Goal: Task Accomplishment & Management: Use online tool/utility

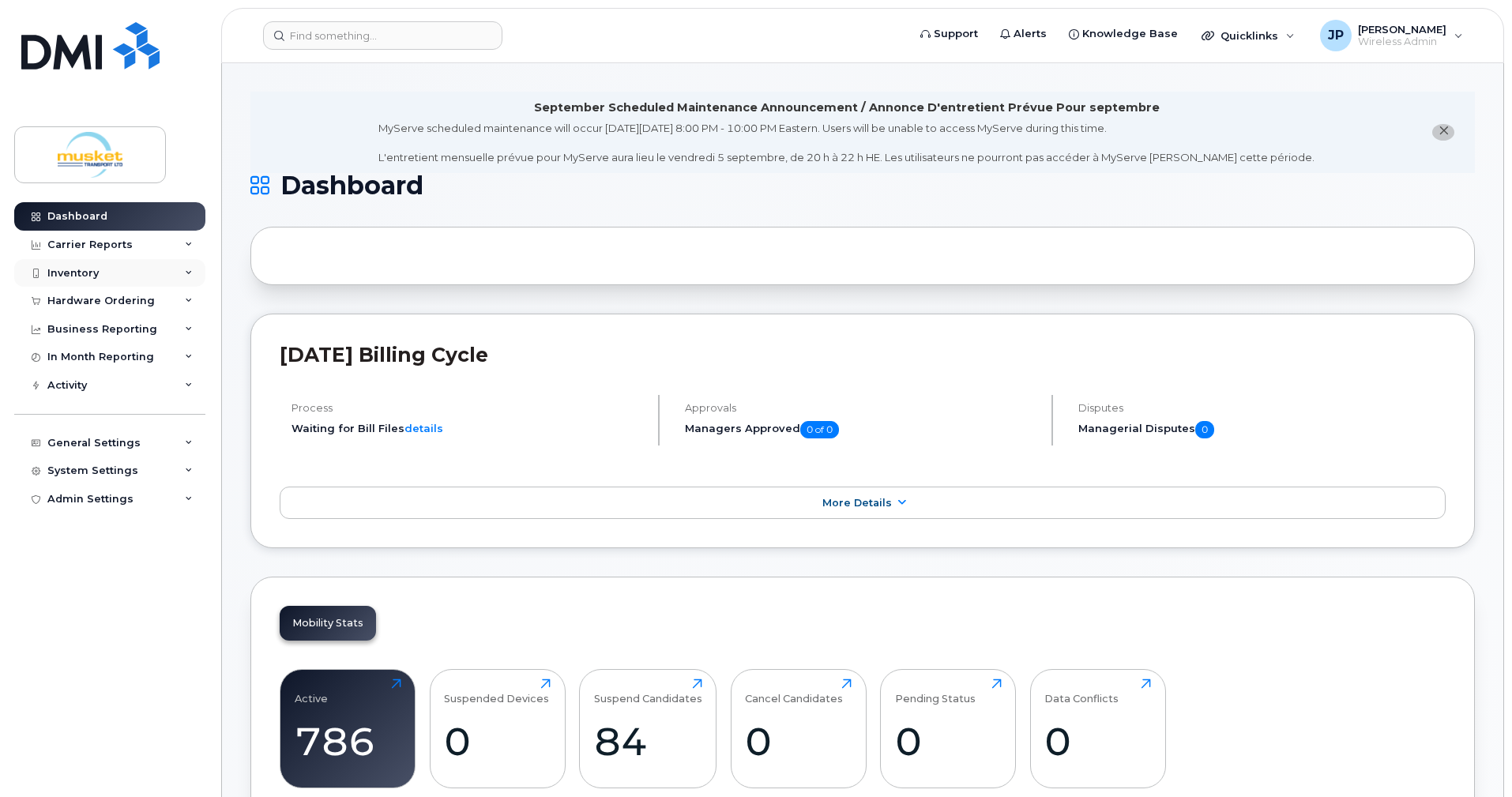
click at [70, 270] on div "Inventory" at bounding box center [73, 273] width 51 height 13
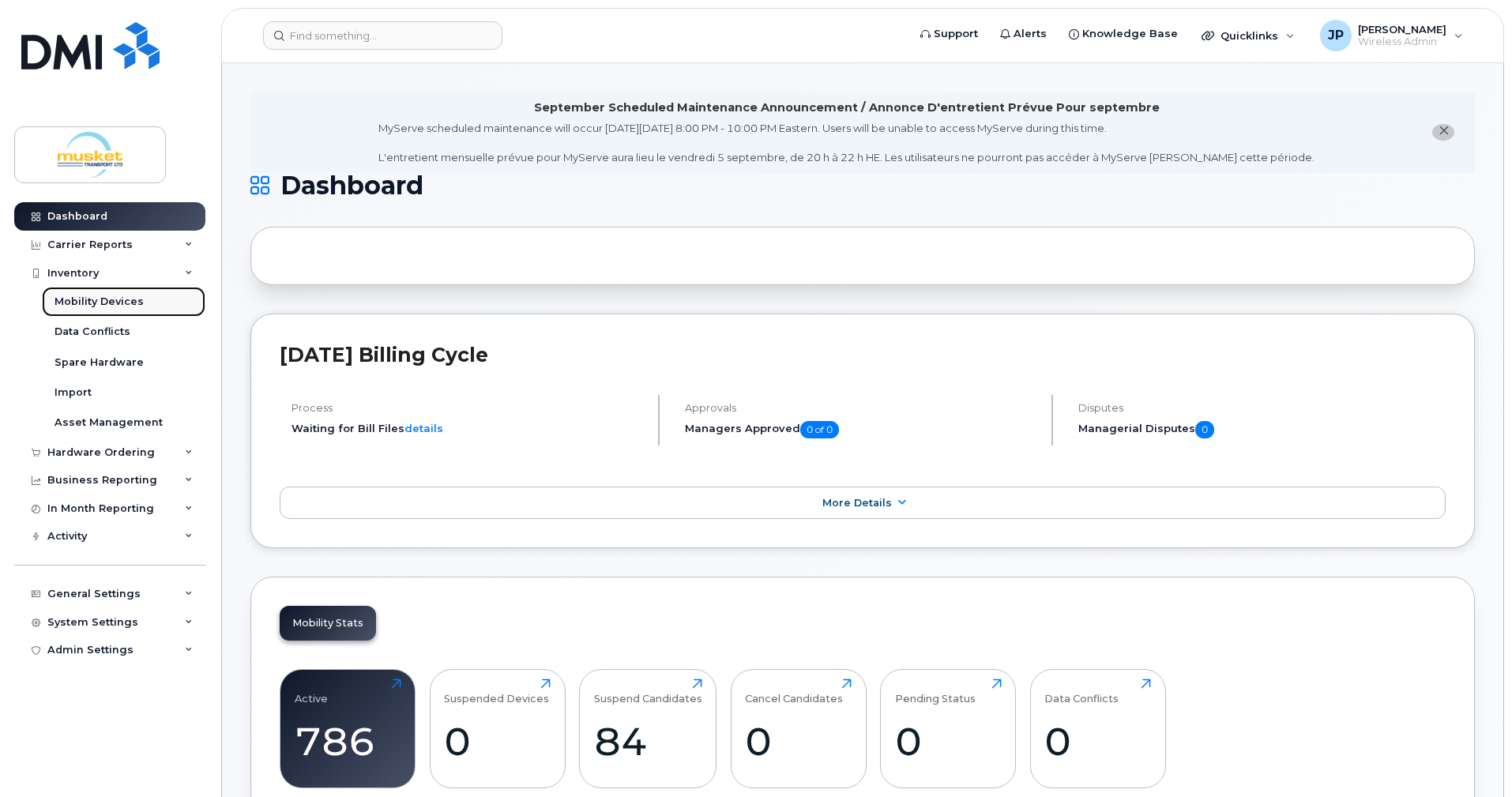
click at [68, 300] on div "Mobility Devices" at bounding box center [99, 302] width 89 height 15
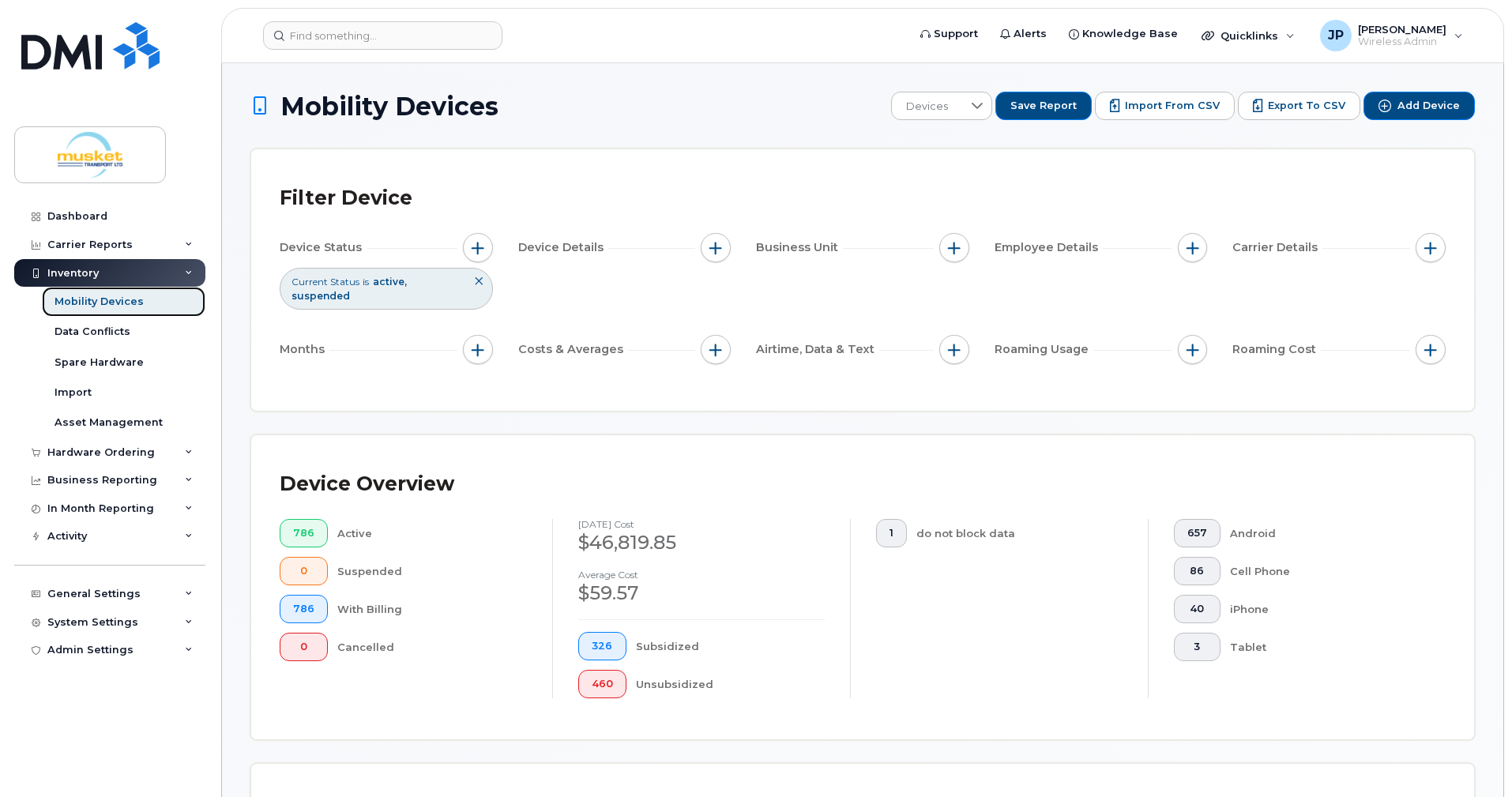
scroll to position [316, 0]
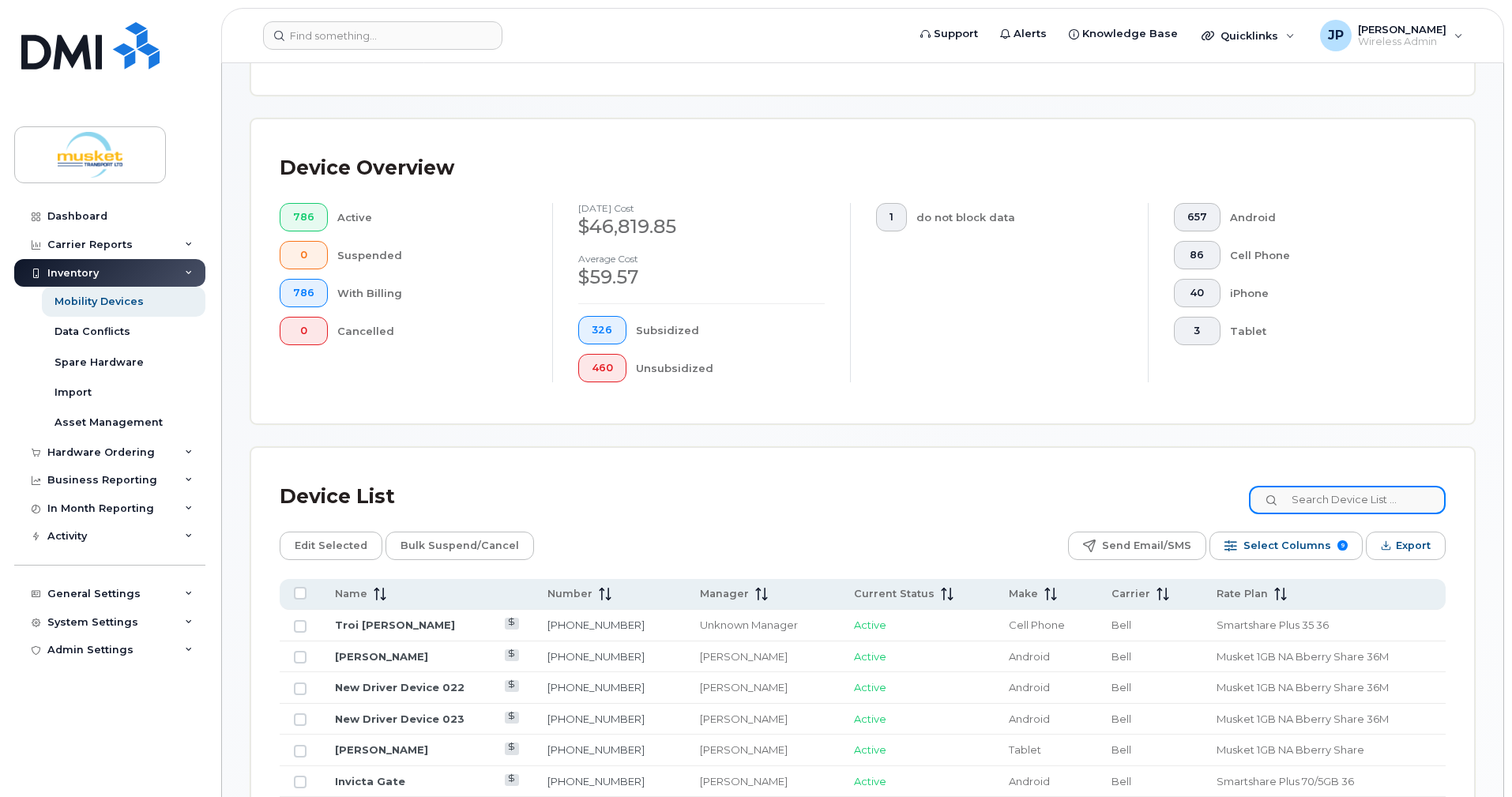
click at [1332, 497] on input at bounding box center [1346, 499] width 196 height 28
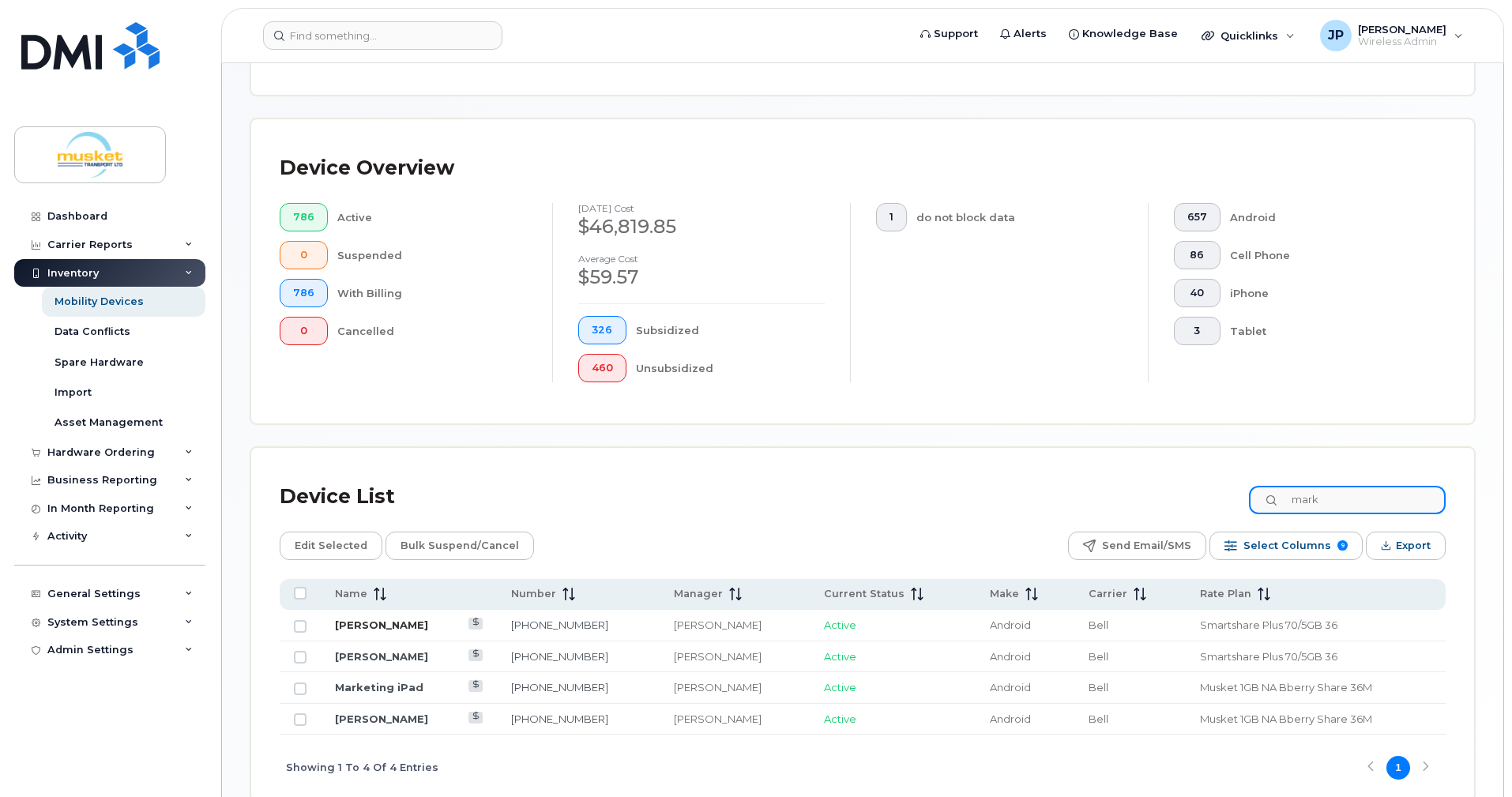
type input "mark"
click at [346, 621] on link "[PERSON_NAME]" at bounding box center [382, 625] width 93 height 13
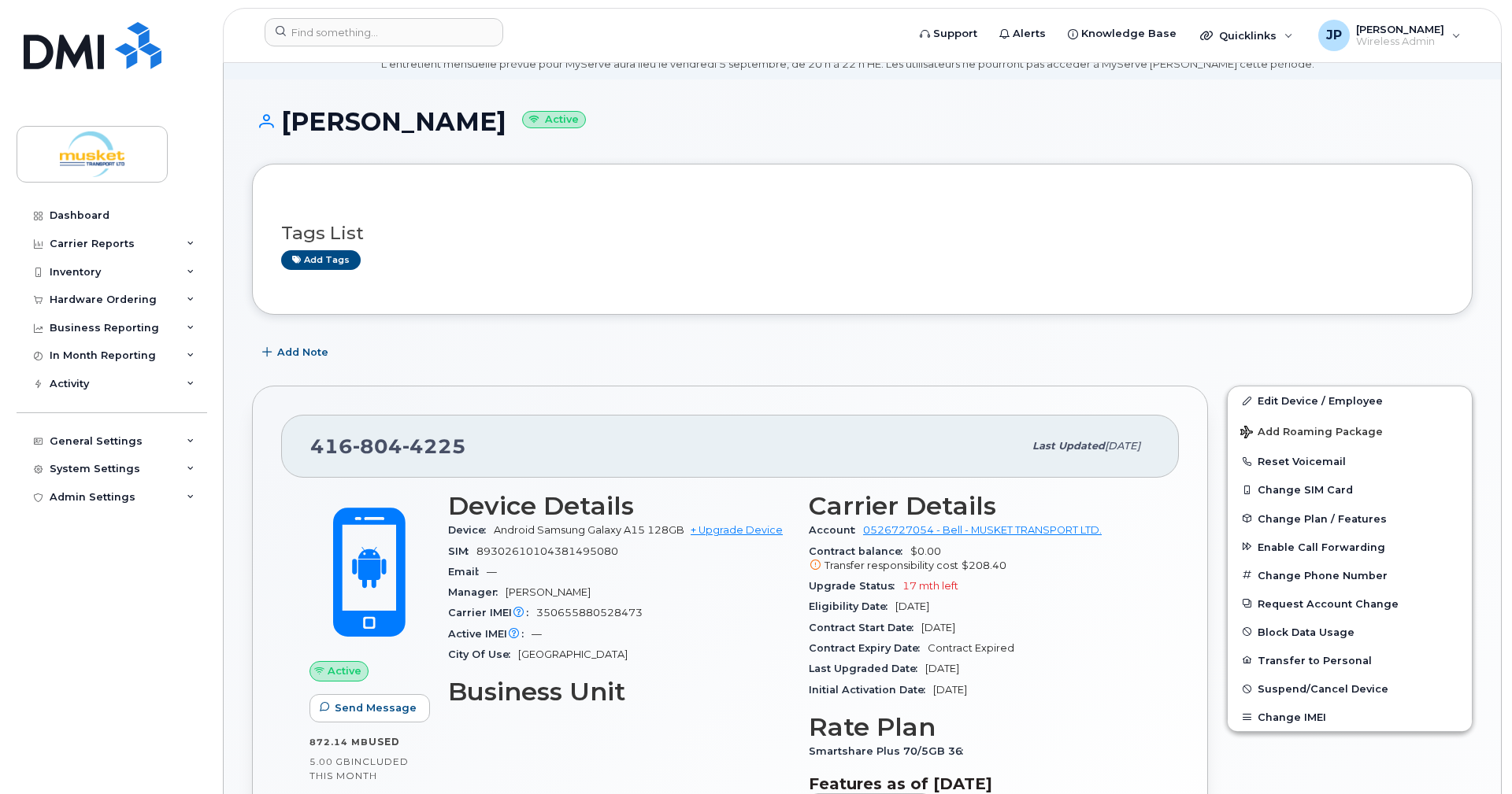
scroll to position [236, 0]
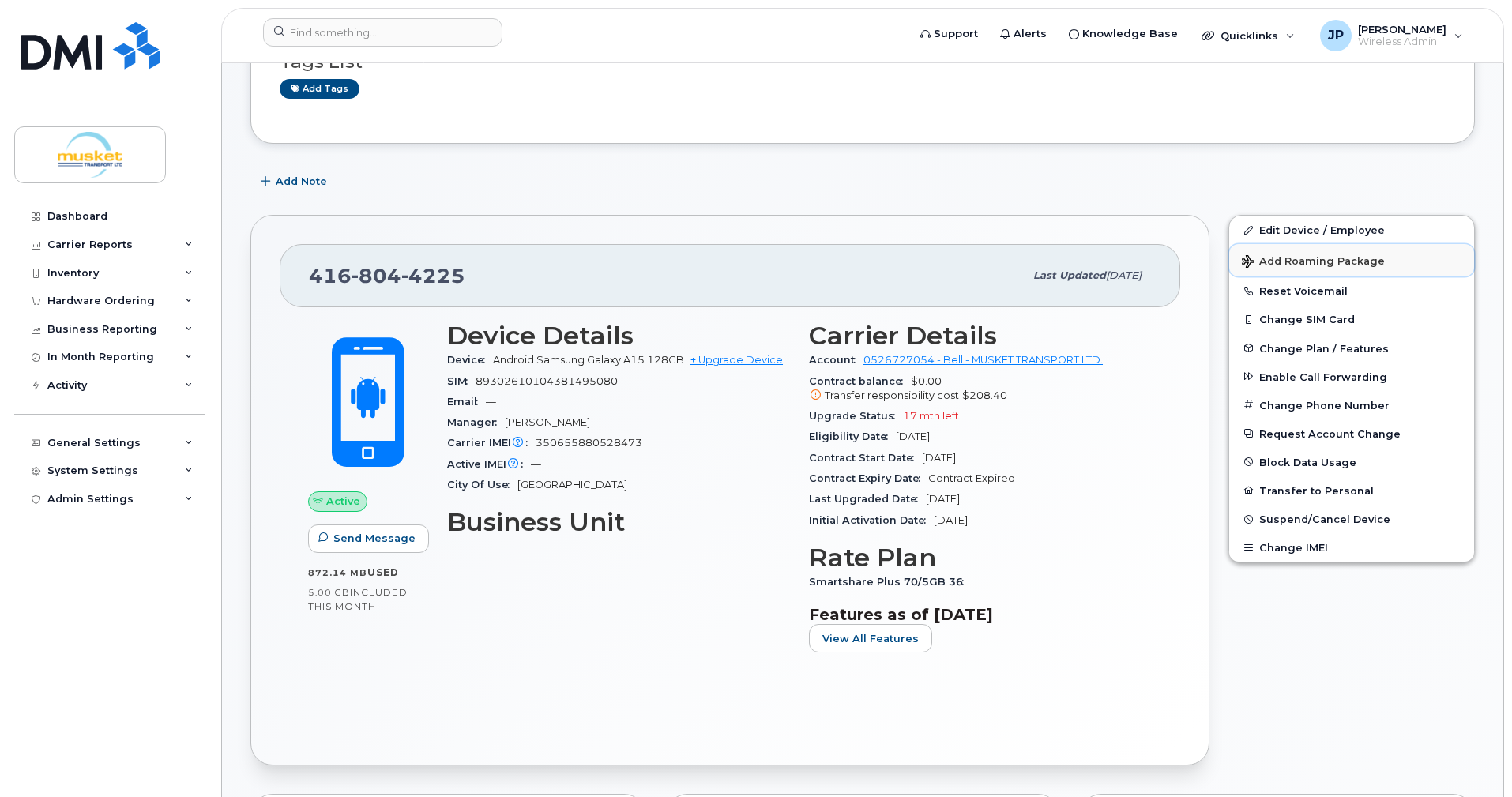
click at [1300, 264] on span "Add Roaming Package" at bounding box center [1313, 263] width 143 height 15
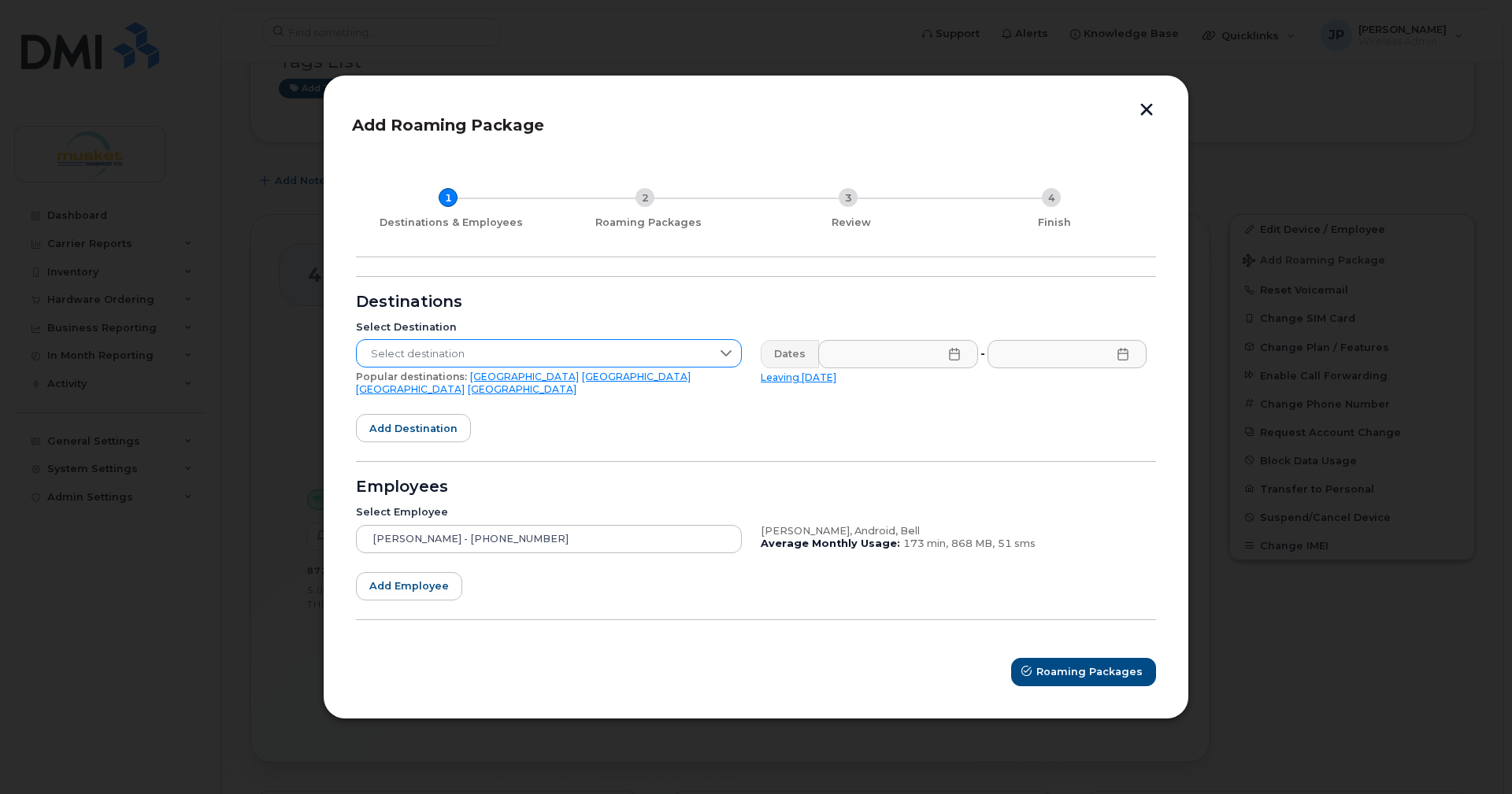
click at [727, 359] on icon at bounding box center [726, 353] width 13 height 13
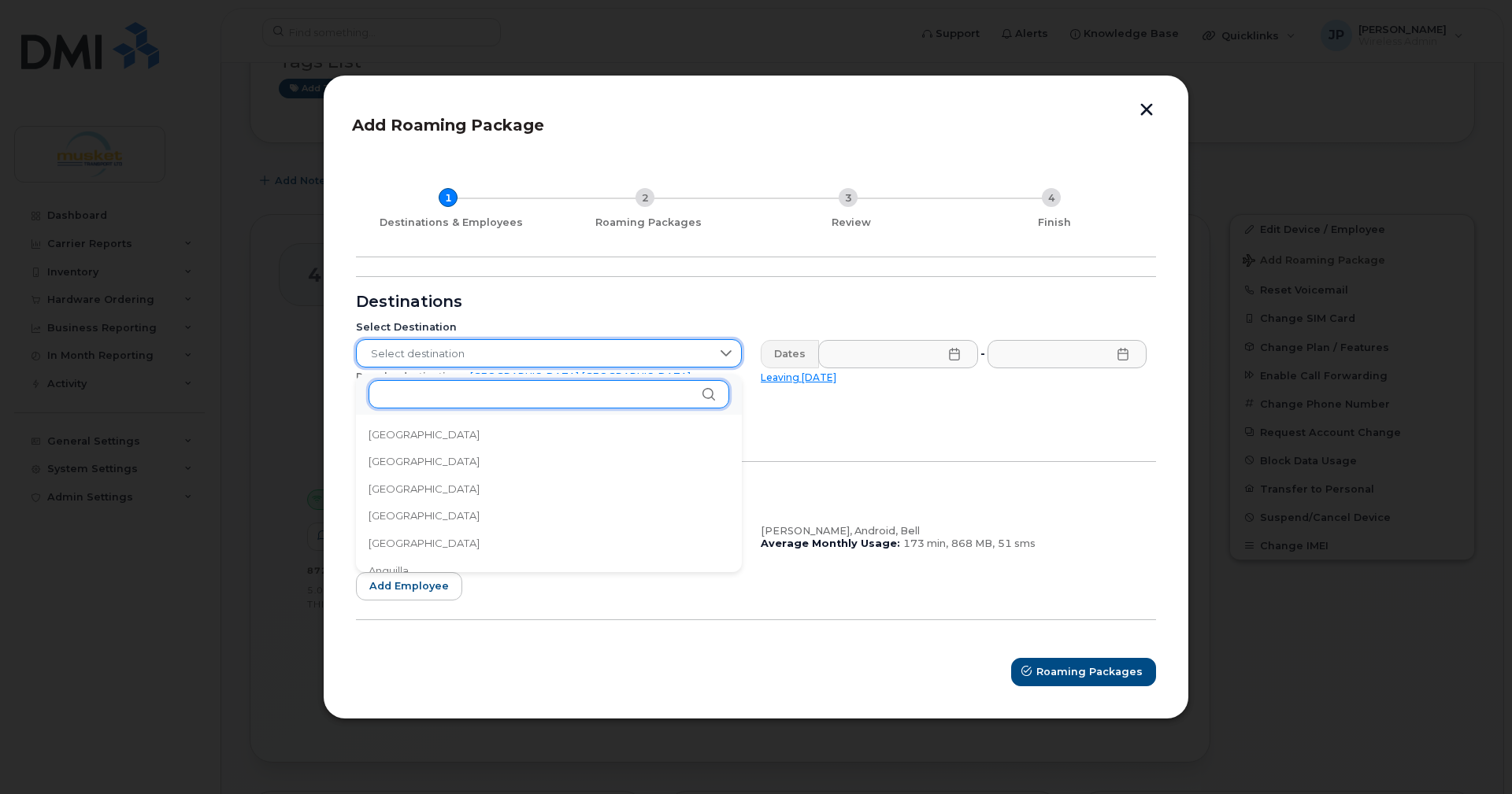
click at [556, 390] on input "text" at bounding box center [549, 394] width 361 height 28
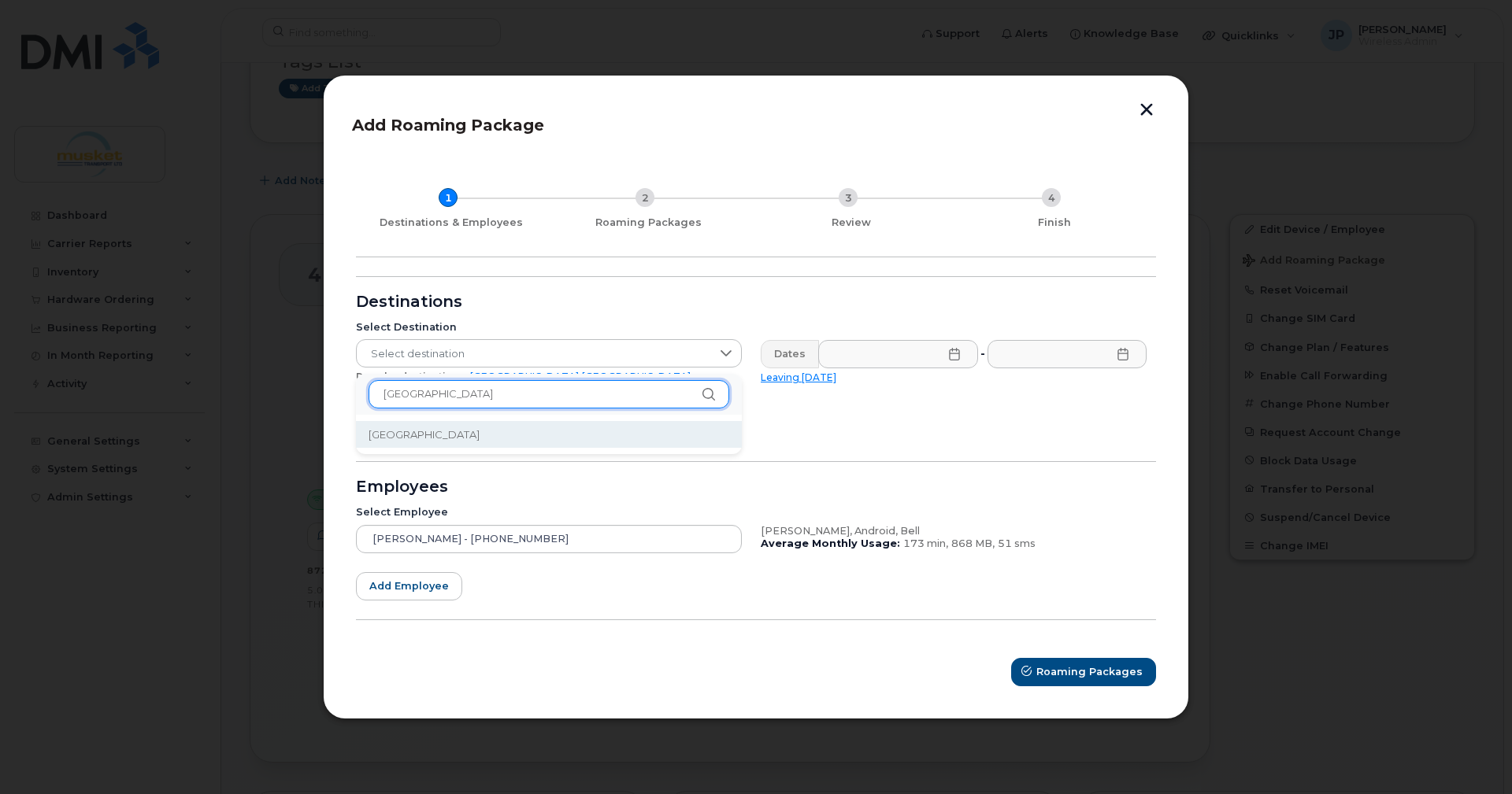
type input "[GEOGRAPHIC_DATA]"
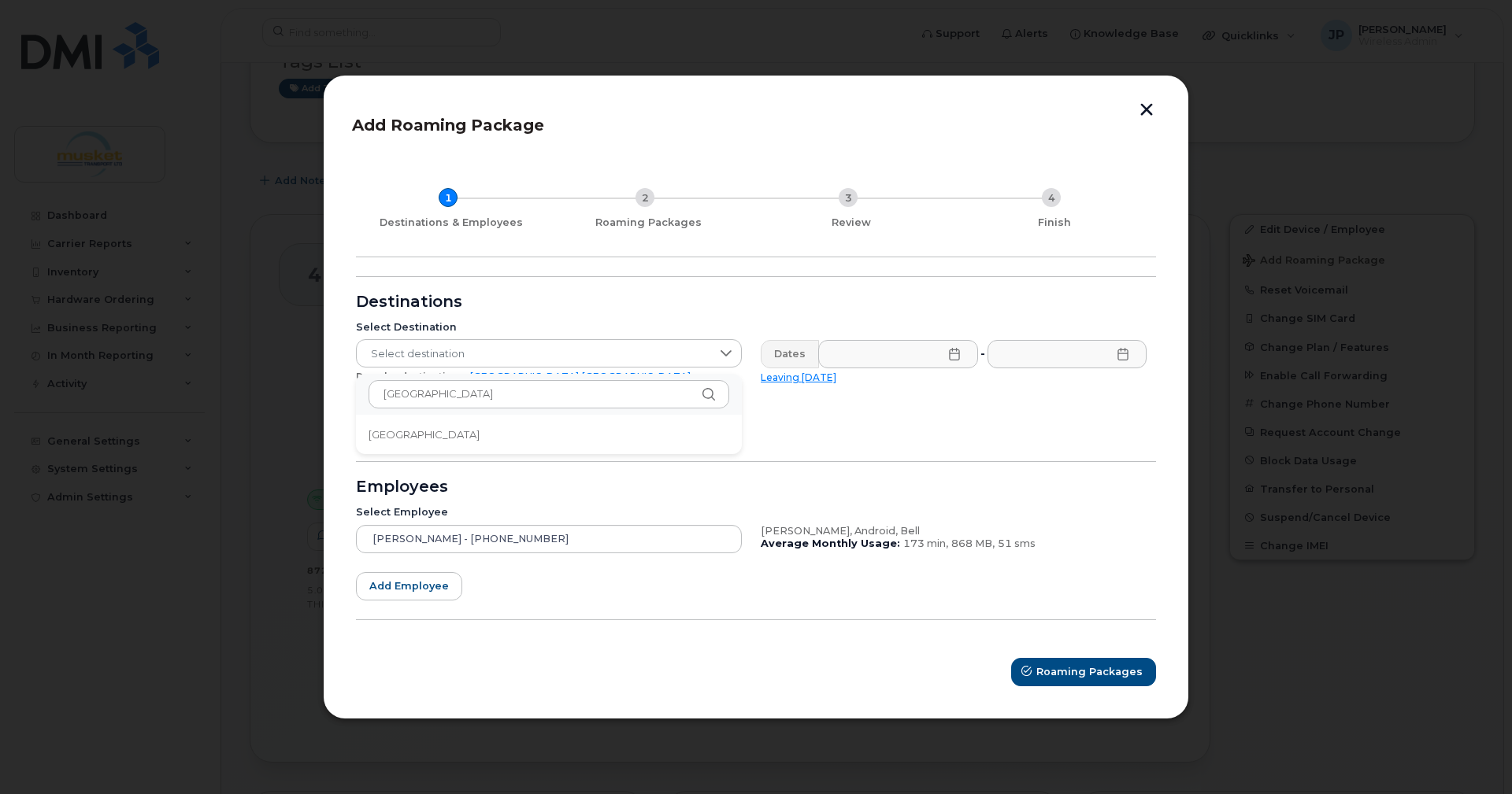
click at [404, 433] on span "[GEOGRAPHIC_DATA]" at bounding box center [424, 435] width 111 height 15
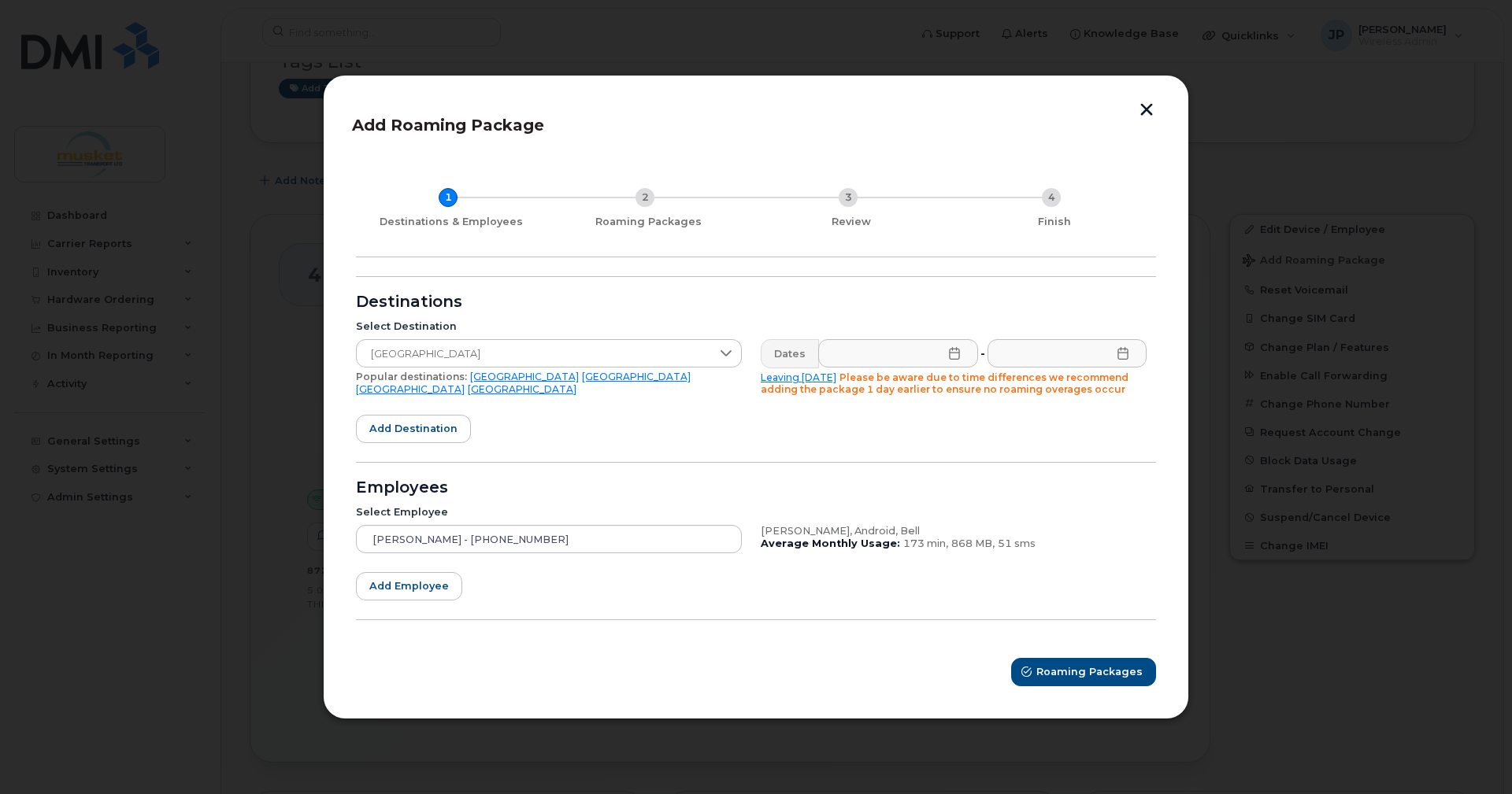
click at [797, 374] on link "Leaving [DATE]" at bounding box center [798, 378] width 75 height 12
type input "[DATE]"
click at [1133, 362] on input "[DATE]" at bounding box center [1065, 353] width 162 height 28
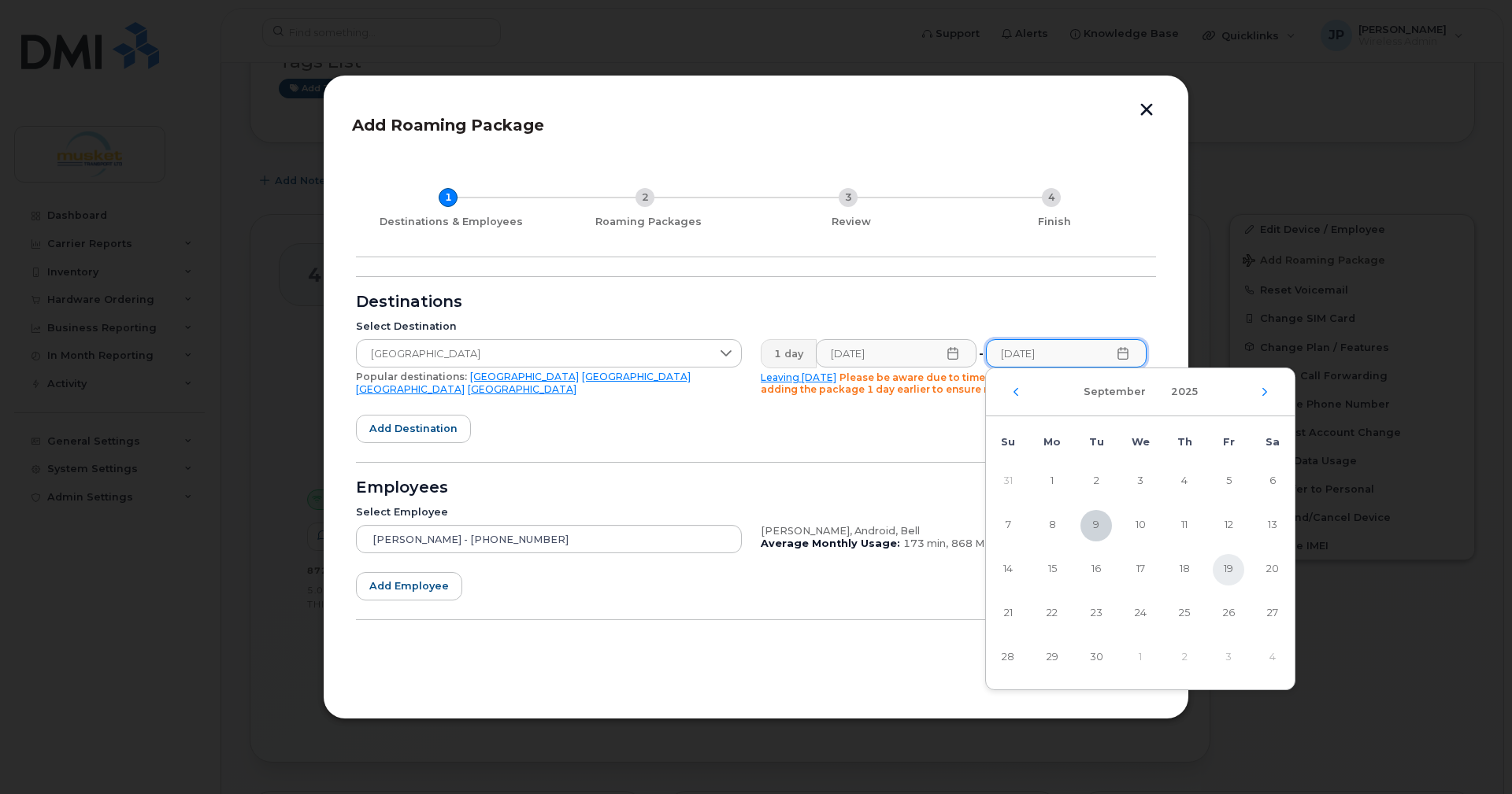
click at [1230, 565] on span "19" at bounding box center [1227, 569] width 32 height 32
type input "[DATE]"
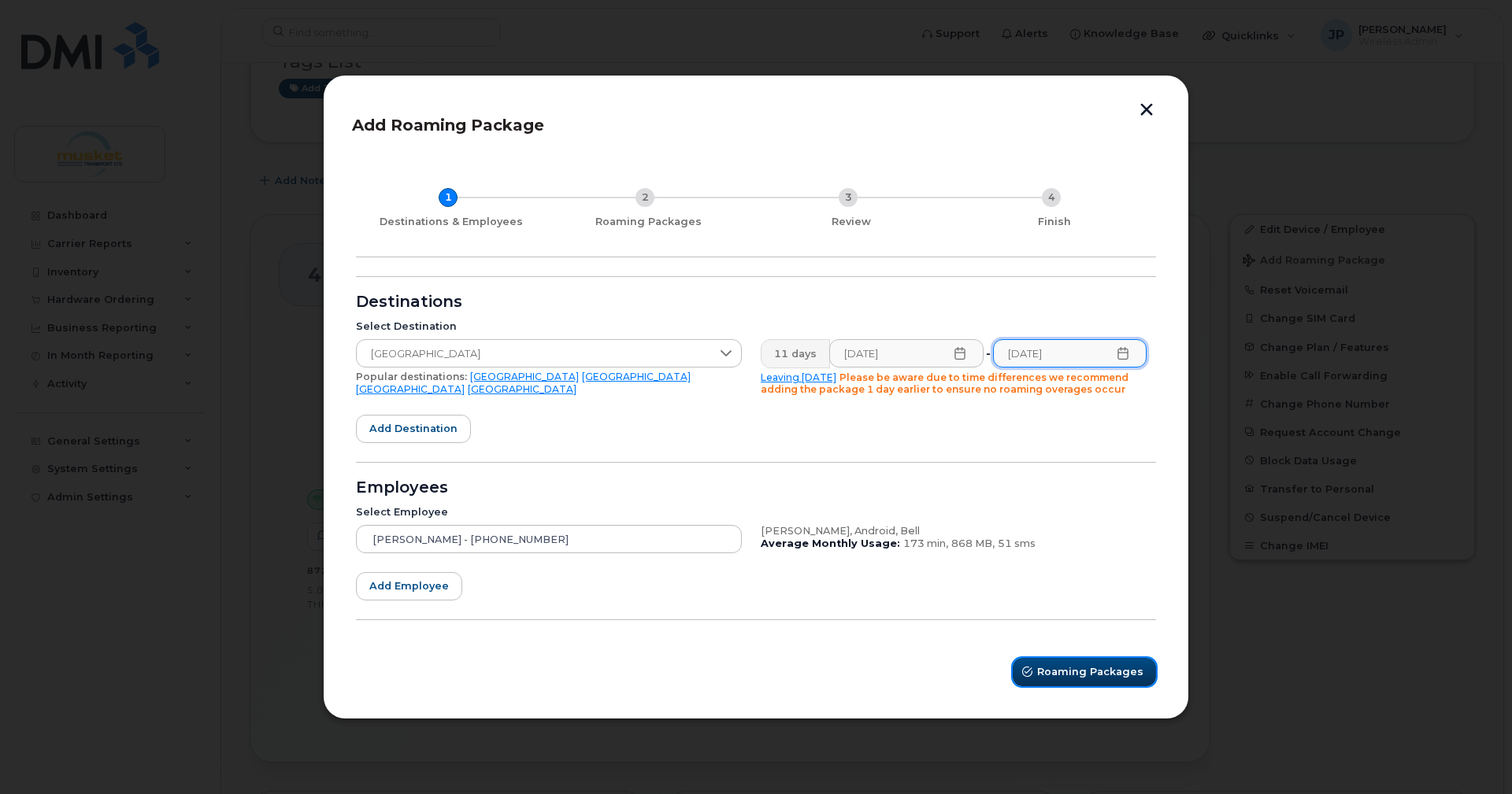
click at [1062, 675] on span "Roaming Packages" at bounding box center [1090, 672] width 106 height 15
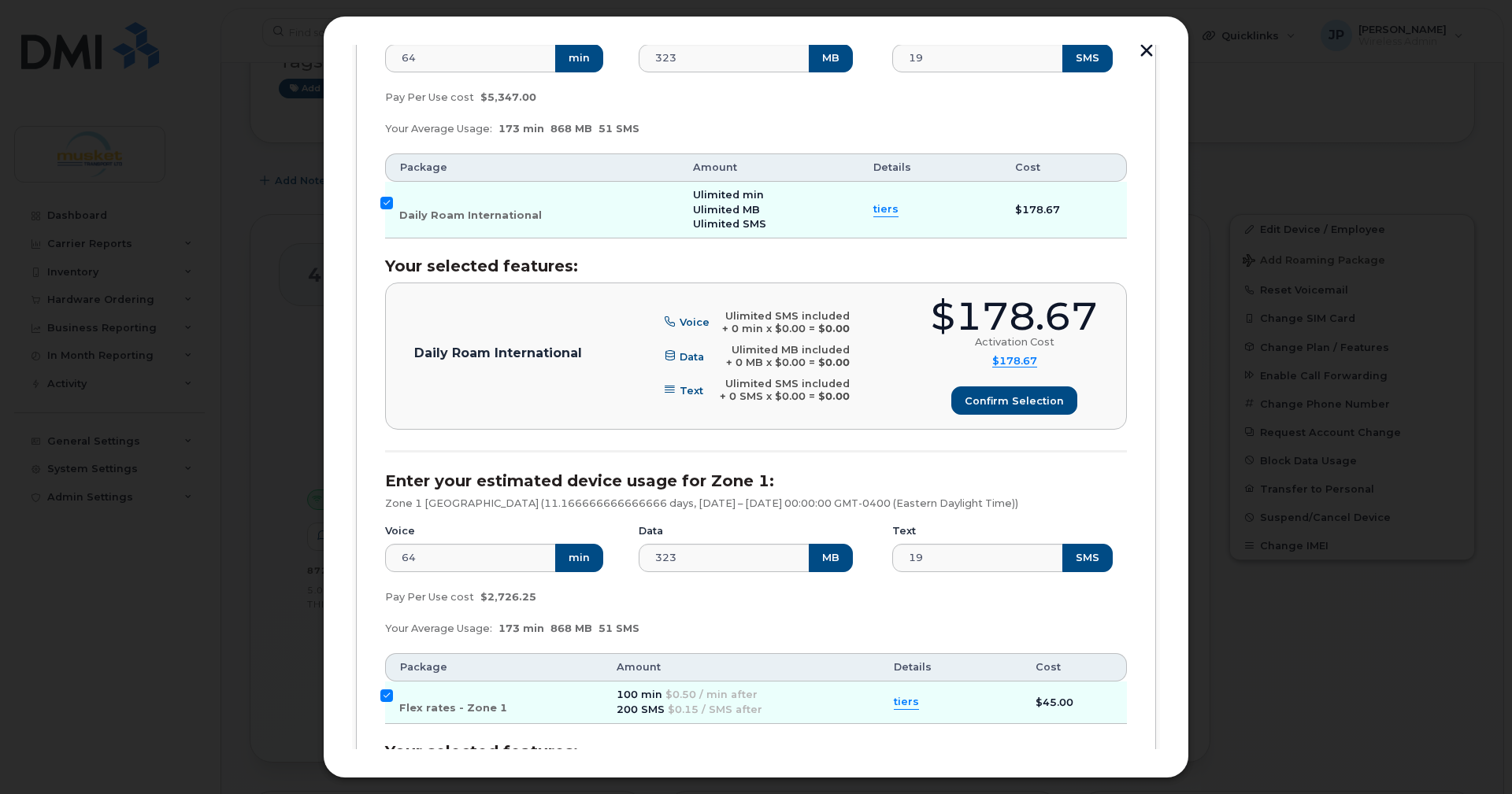
scroll to position [296, 0]
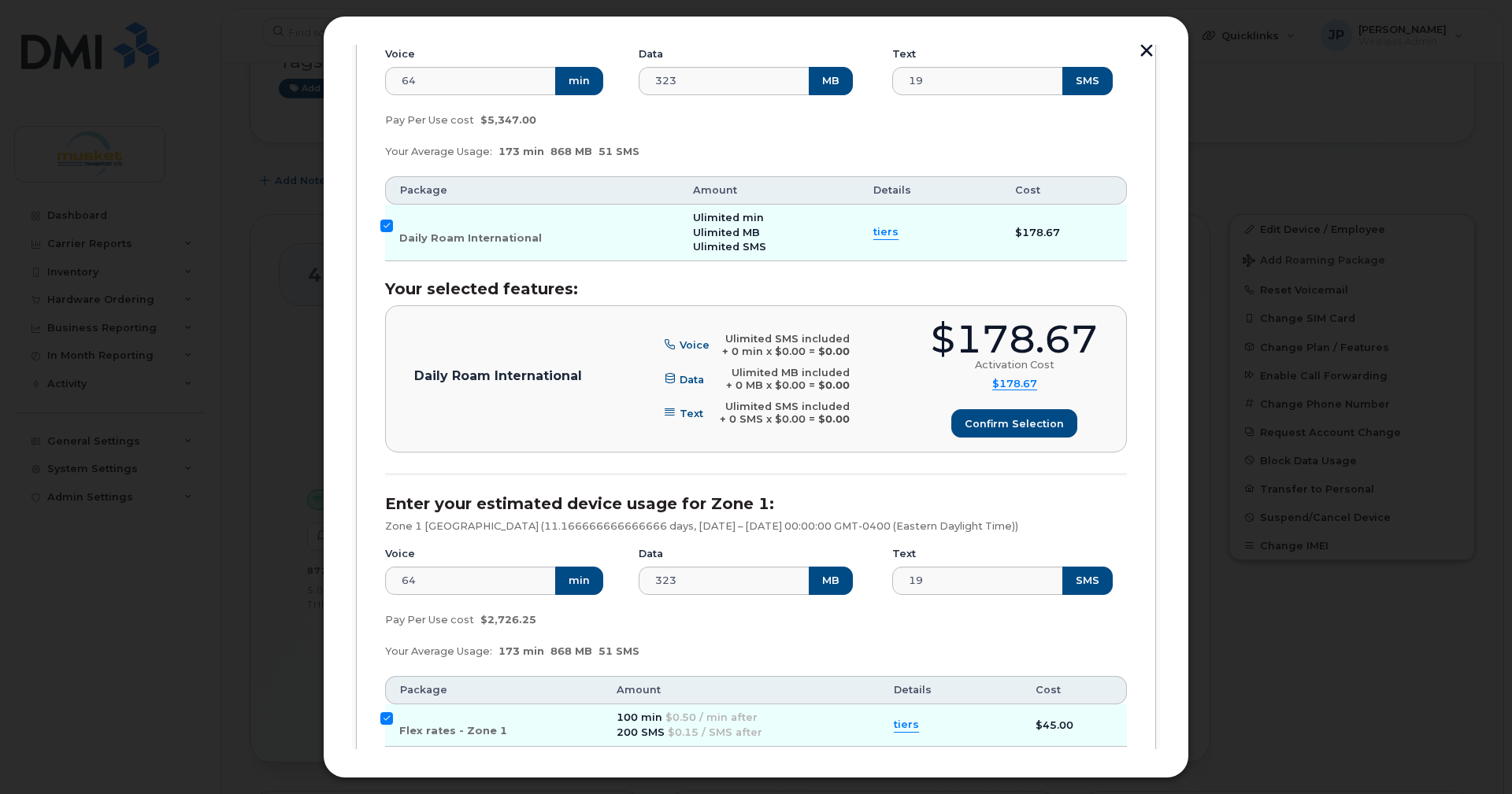
click at [889, 240] on span "tiers" at bounding box center [885, 232] width 25 height 15
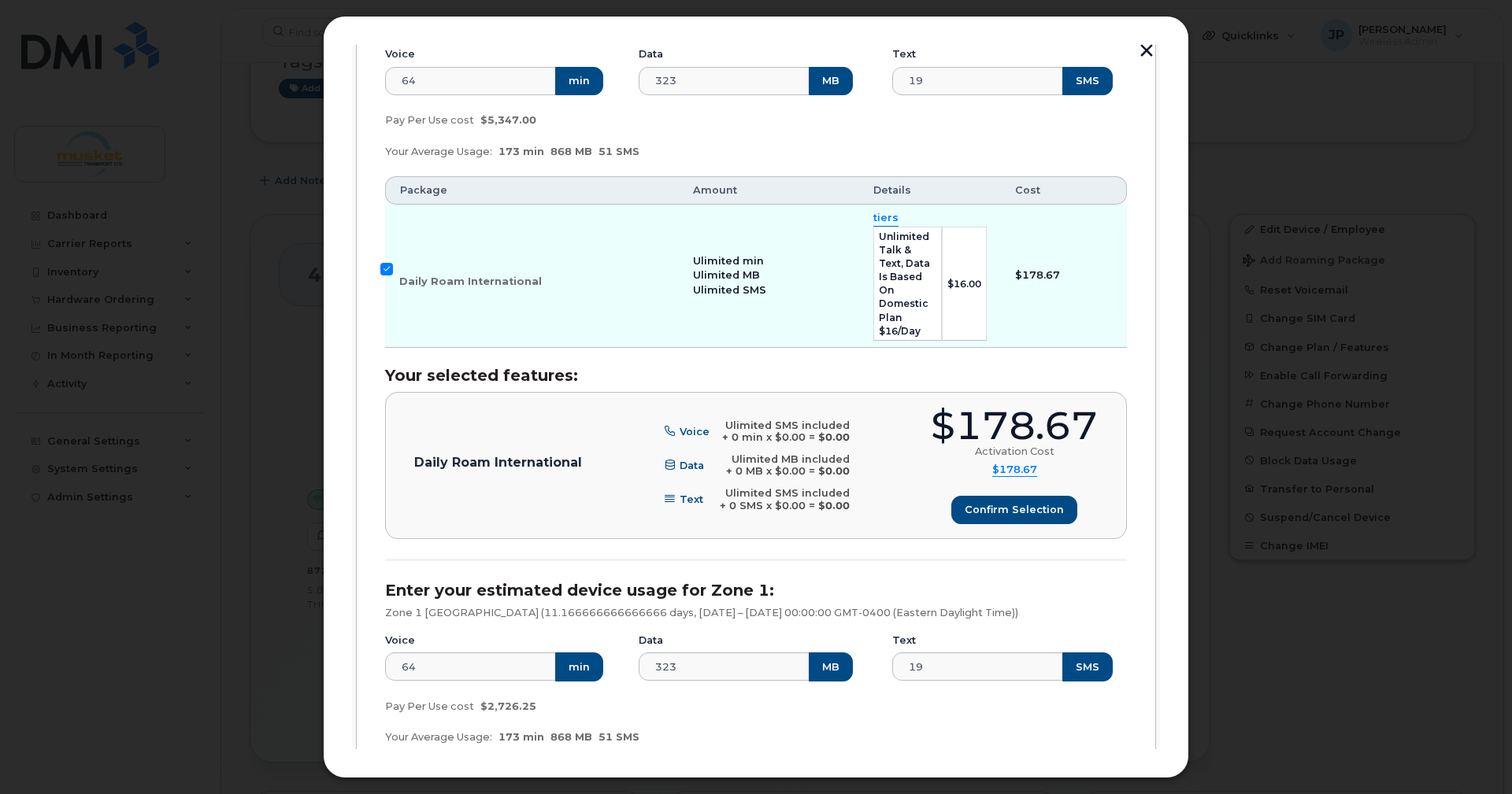
click at [875, 226] on span "tiers" at bounding box center [885, 219] width 25 height 15
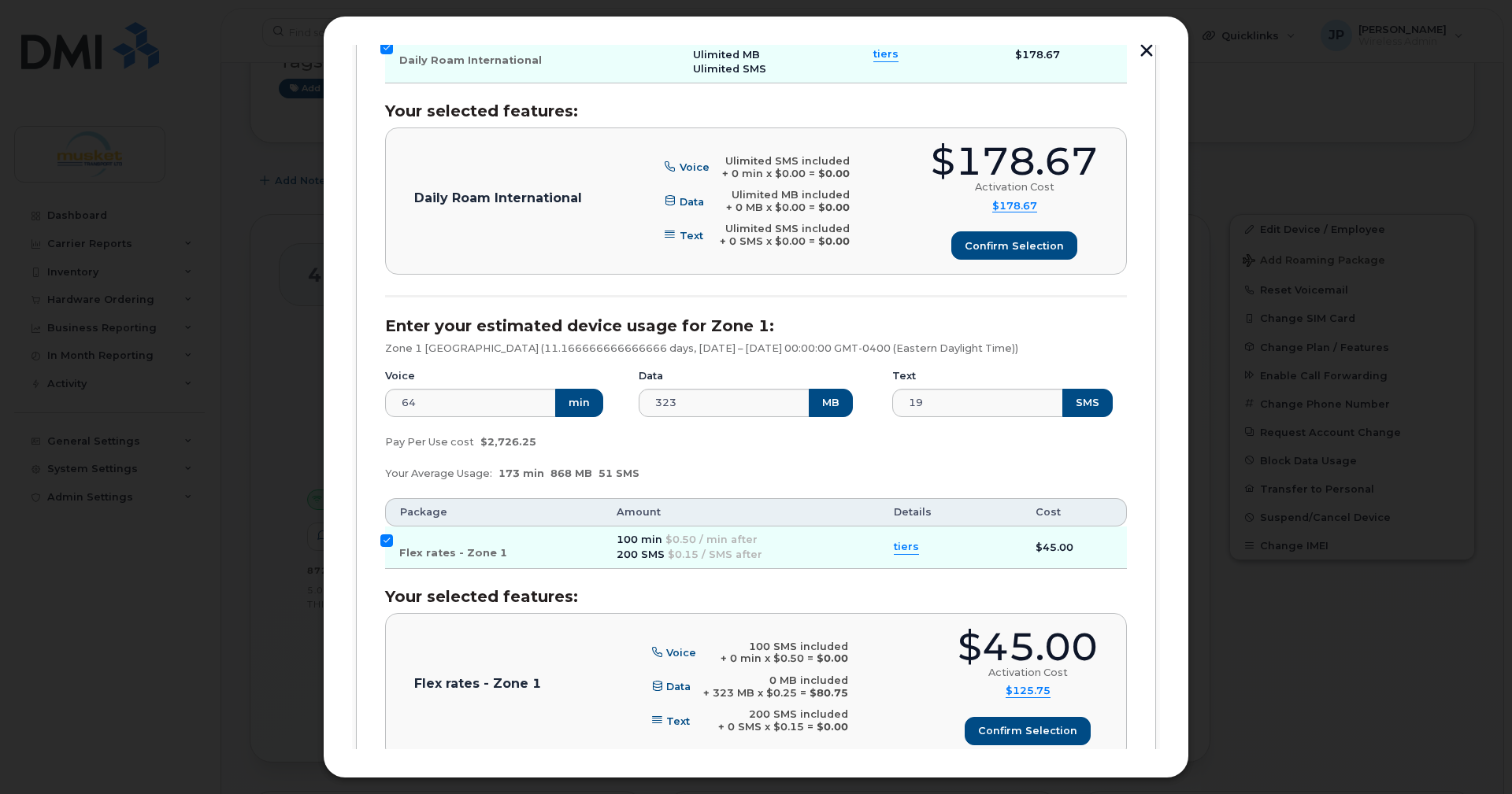
scroll to position [532, 0]
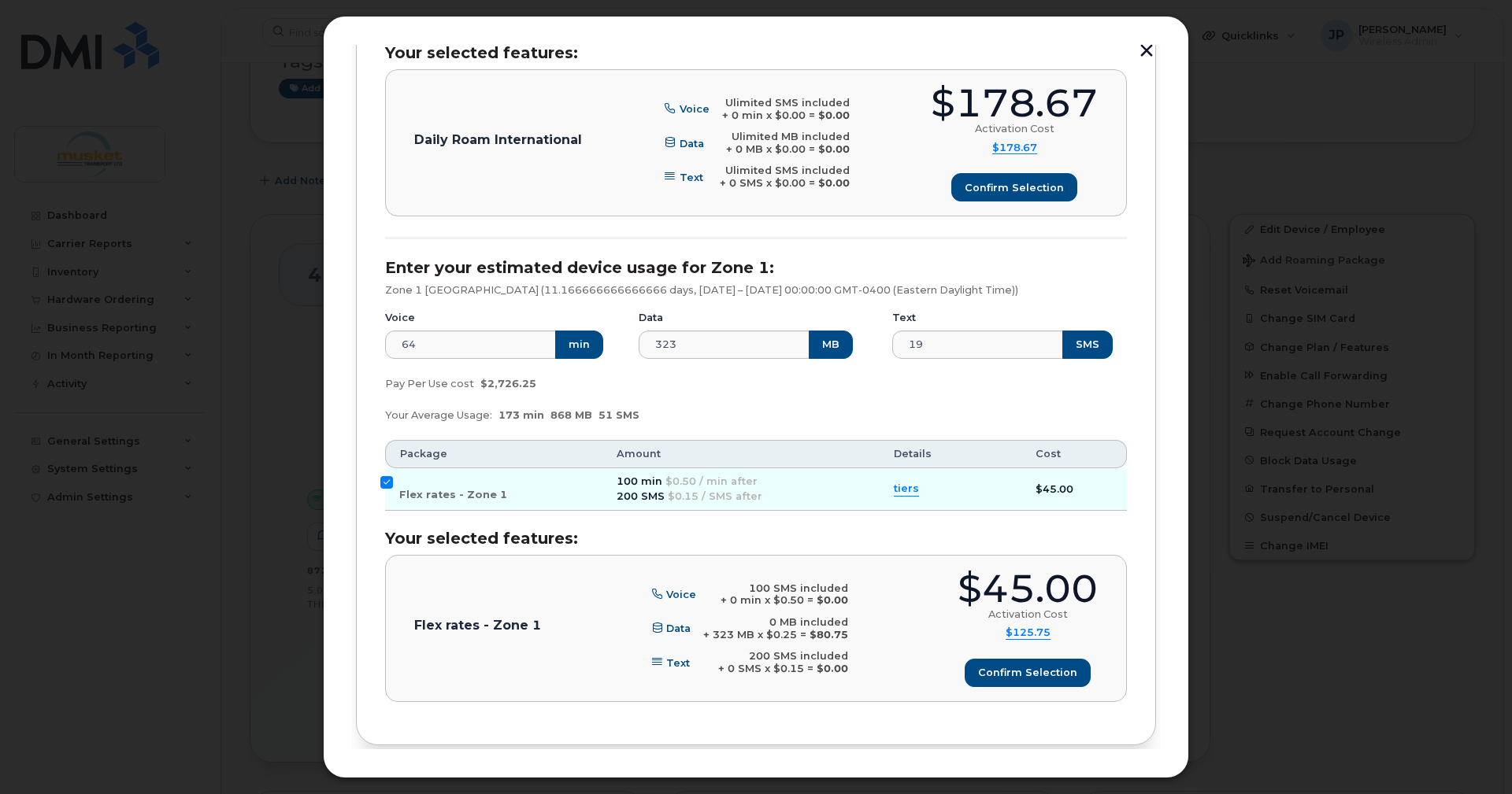
click at [897, 497] on span "tiers" at bounding box center [905, 490] width 25 height 15
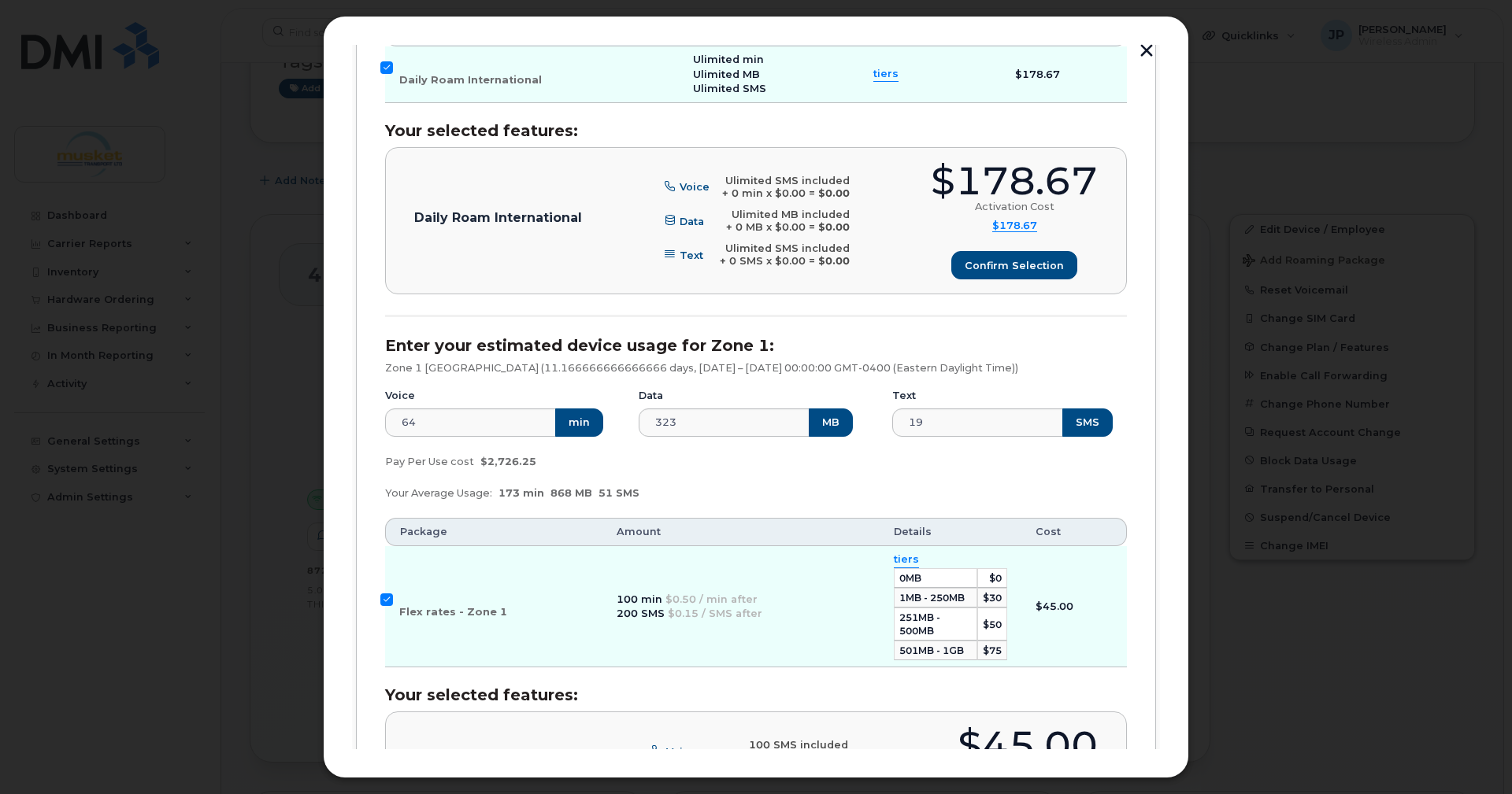
scroll to position [454, 0]
click at [1031, 274] on span "Confirm selection" at bounding box center [1014, 267] width 99 height 15
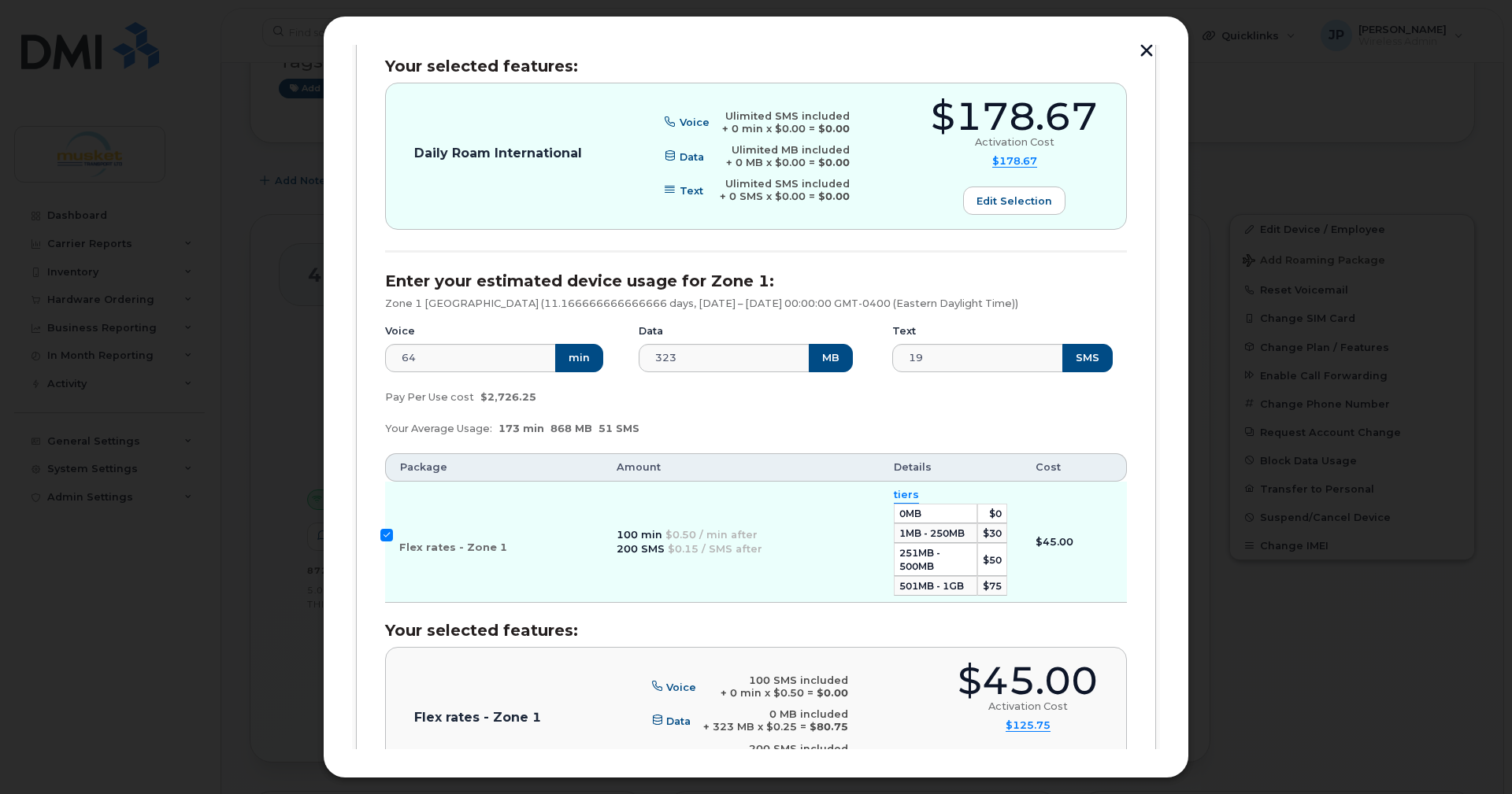
scroll to position [690, 0]
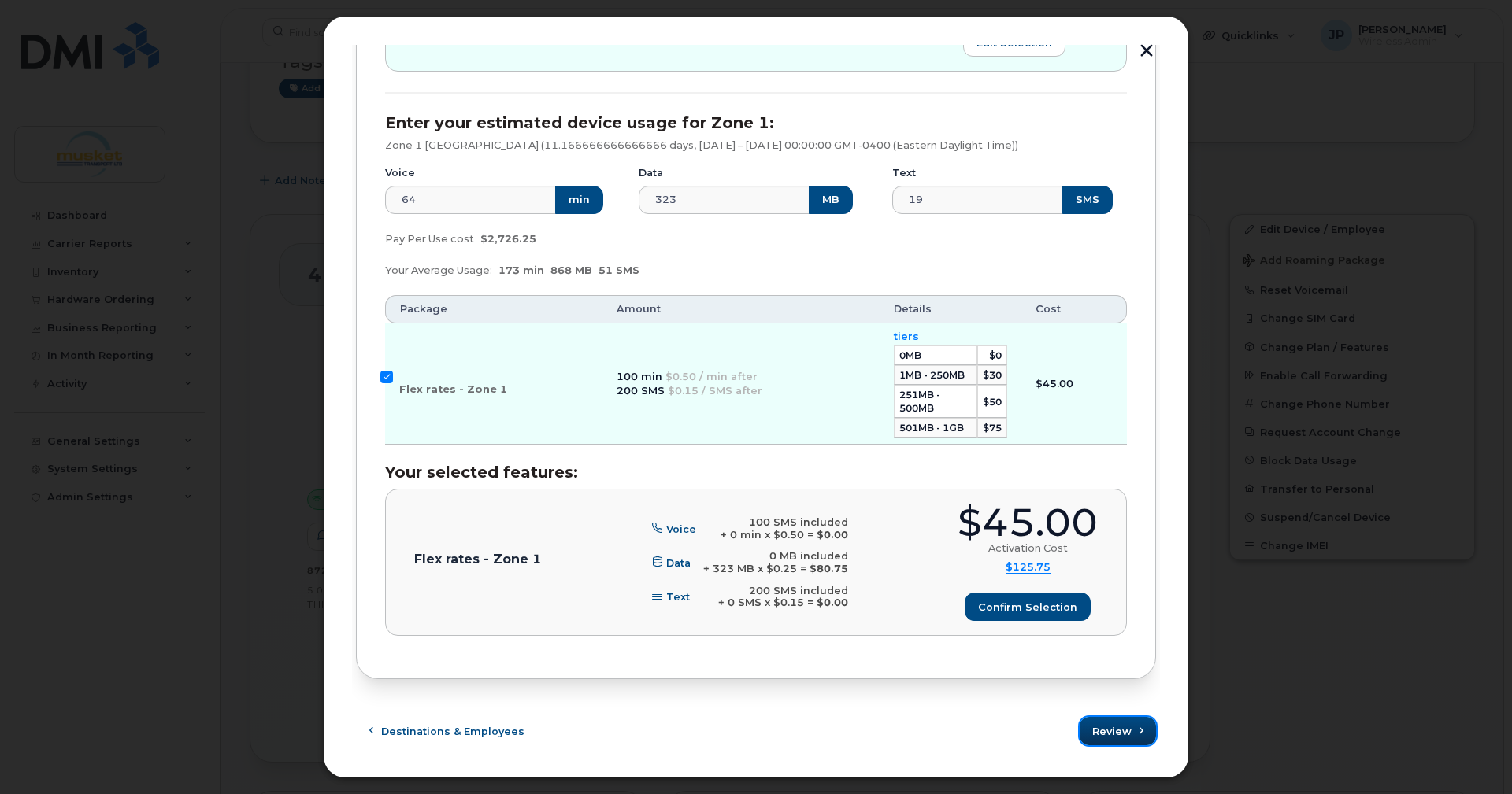
click at [1103, 732] on span "Review" at bounding box center [1112, 732] width 39 height 15
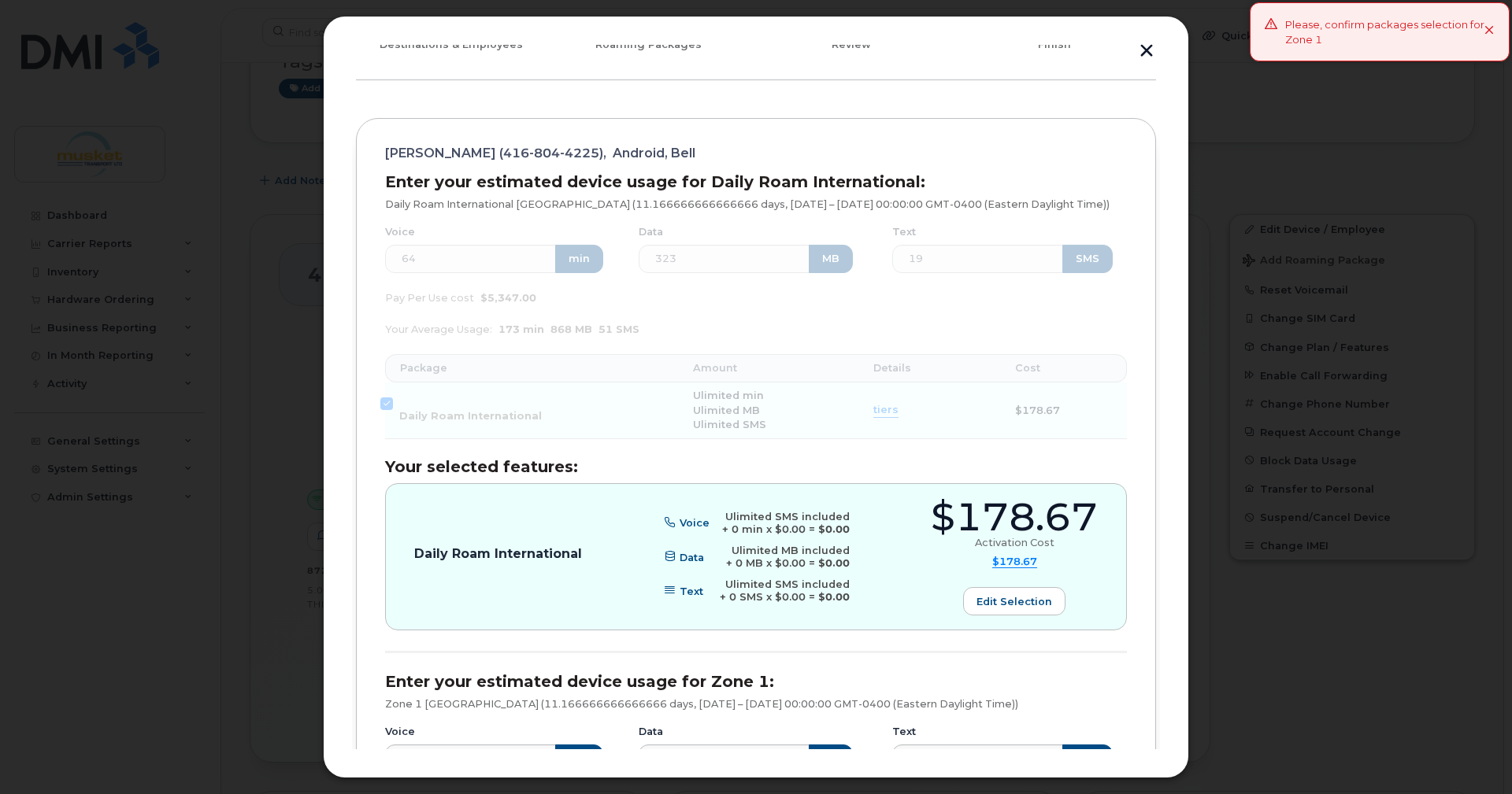
scroll to position [0, 0]
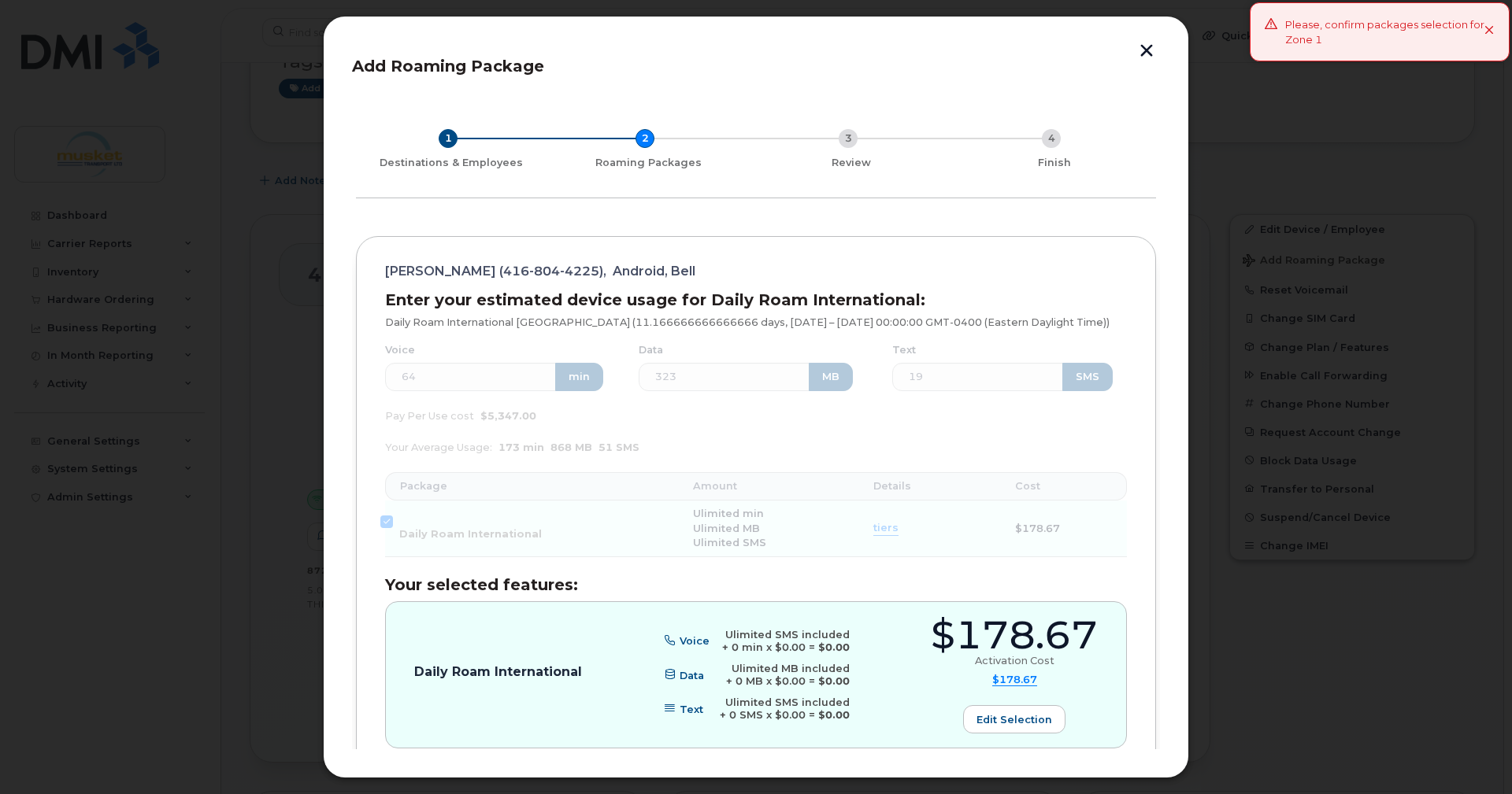
click at [1491, 32] on icon at bounding box center [1489, 31] width 10 height 10
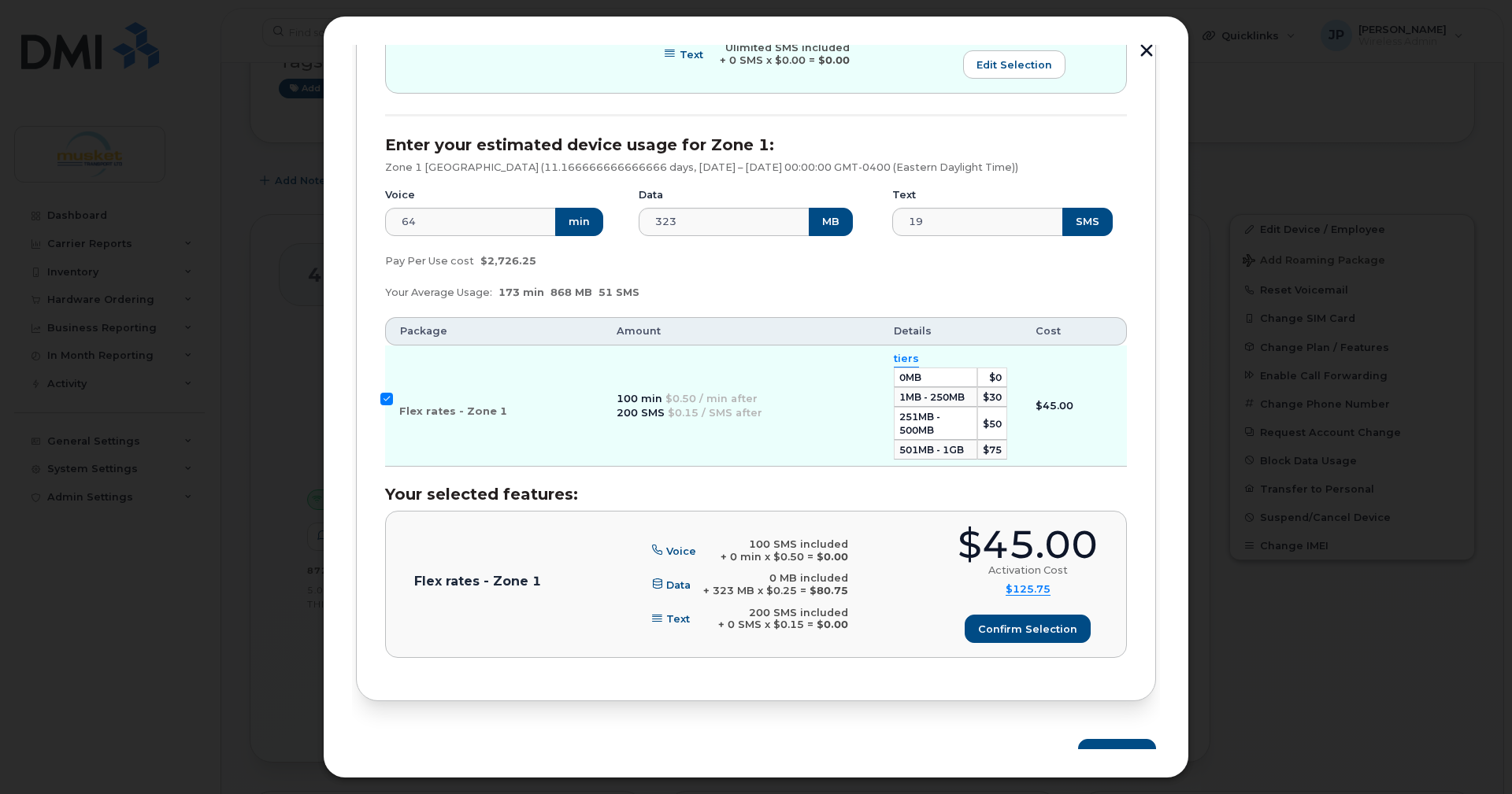
scroll to position [690, 0]
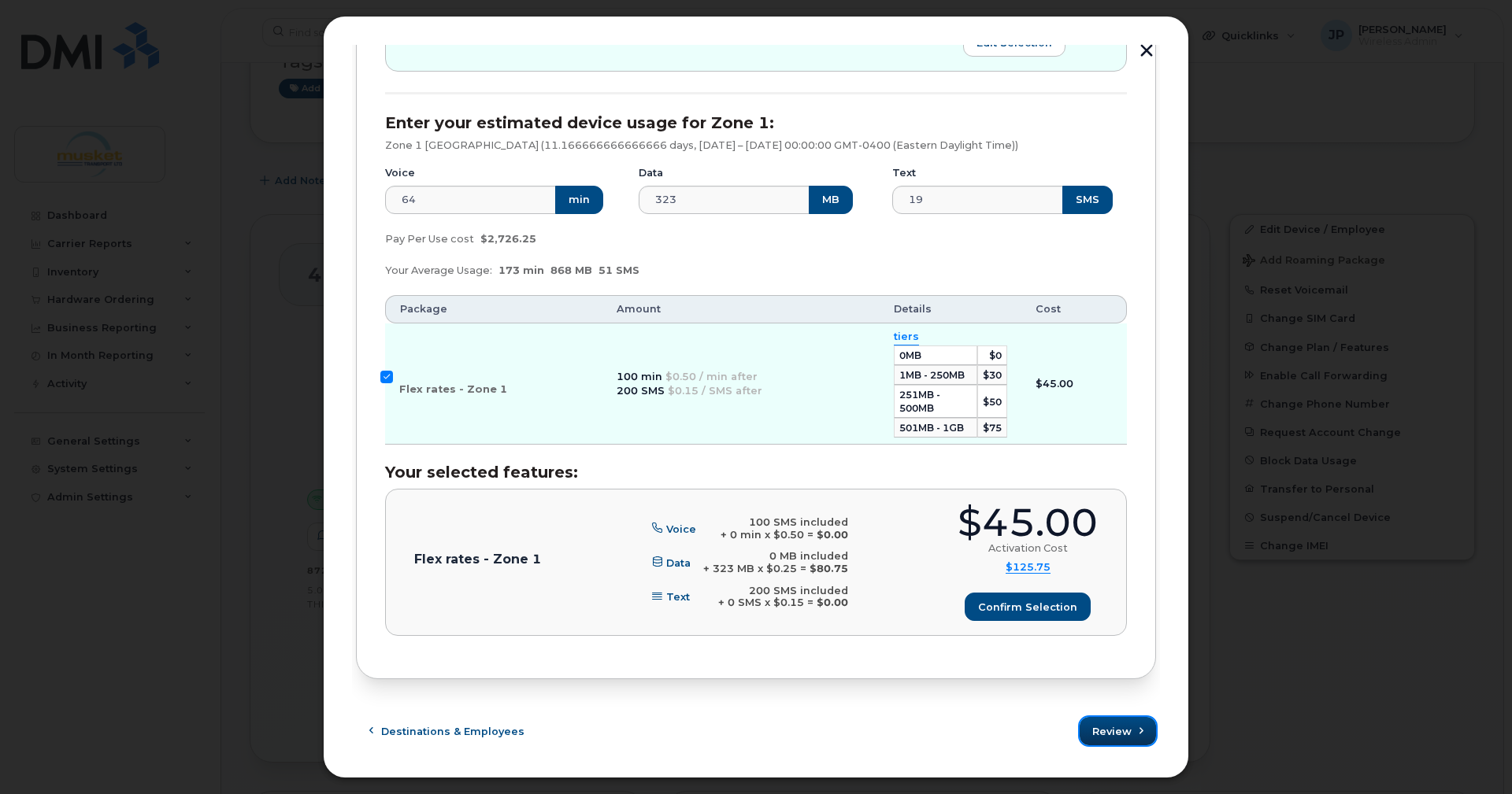
click at [1096, 732] on span "Review" at bounding box center [1112, 732] width 39 height 15
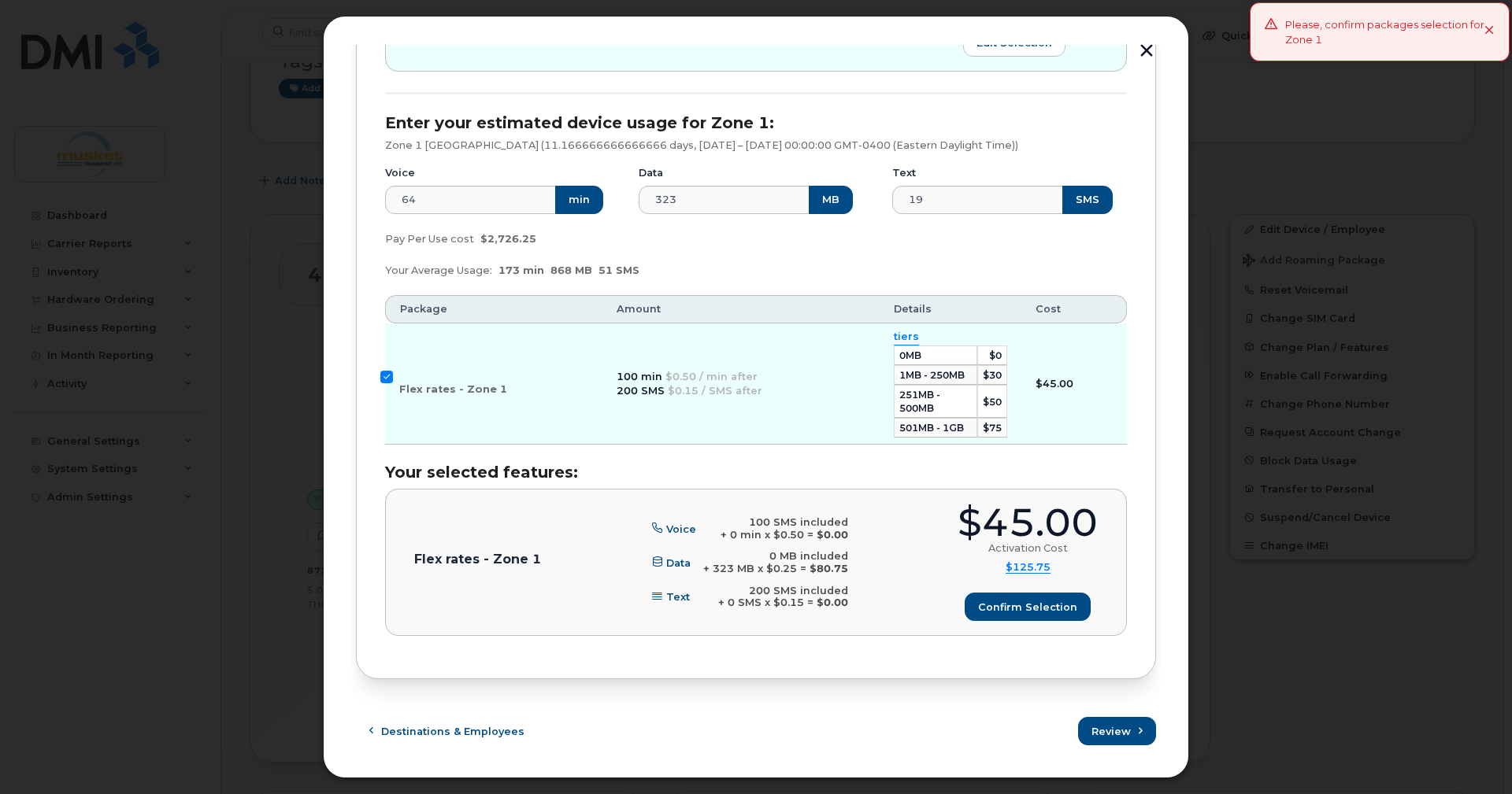
click at [1487, 30] on icon at bounding box center [1489, 31] width 10 height 10
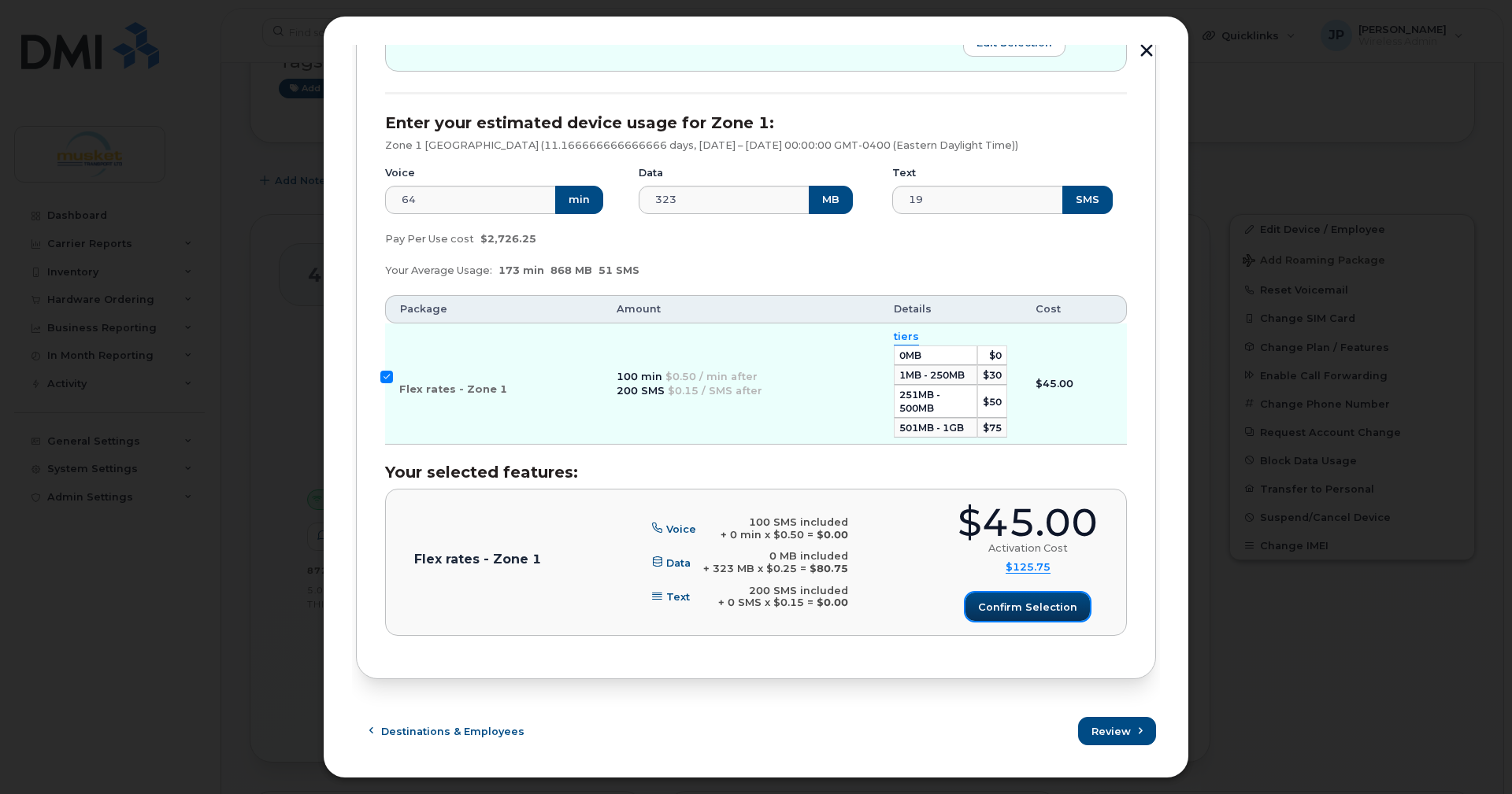
click at [1011, 609] on span "Confirm selection" at bounding box center [1027, 608] width 99 height 15
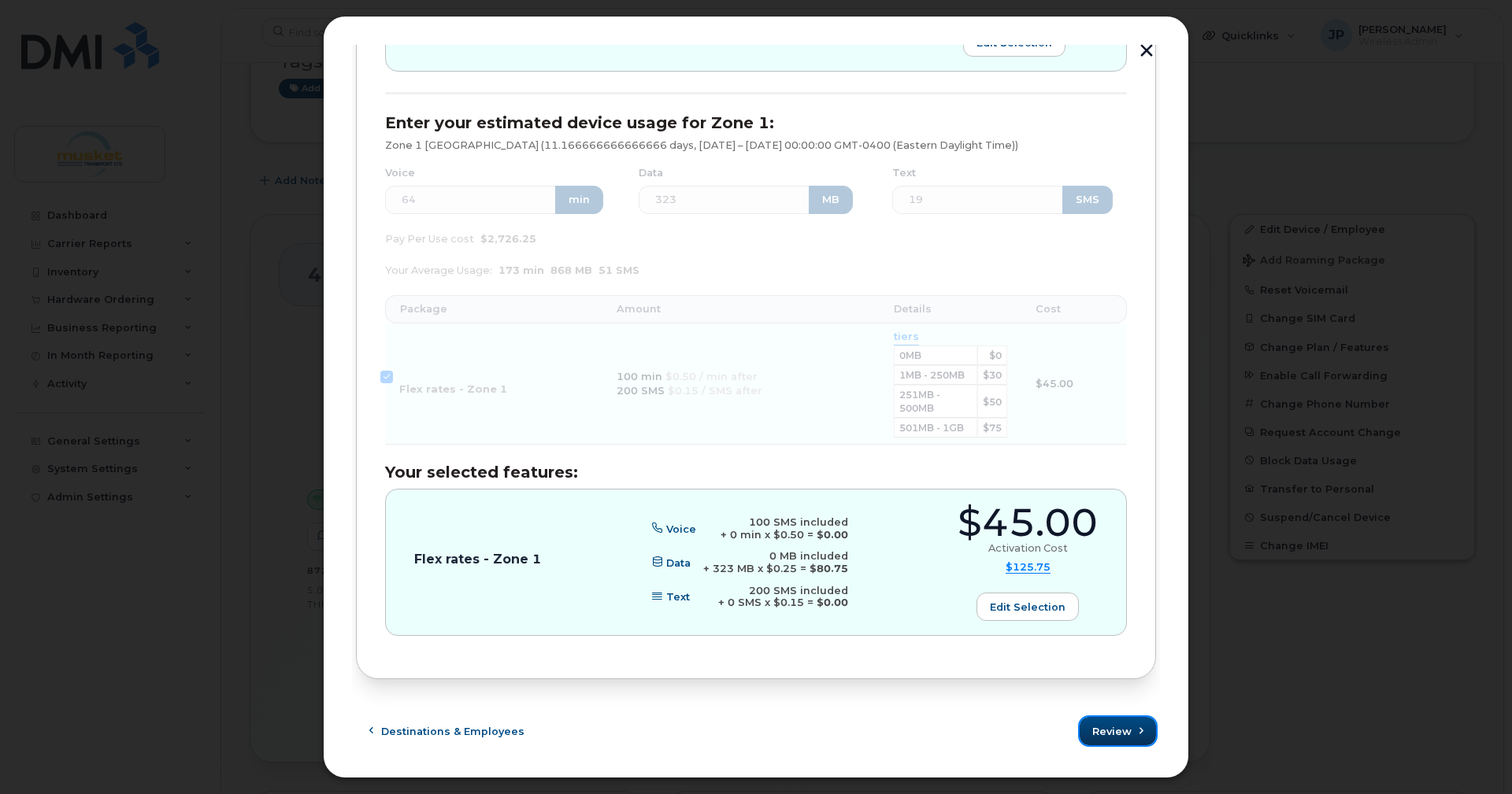
click at [1100, 732] on span "Review" at bounding box center [1112, 732] width 39 height 15
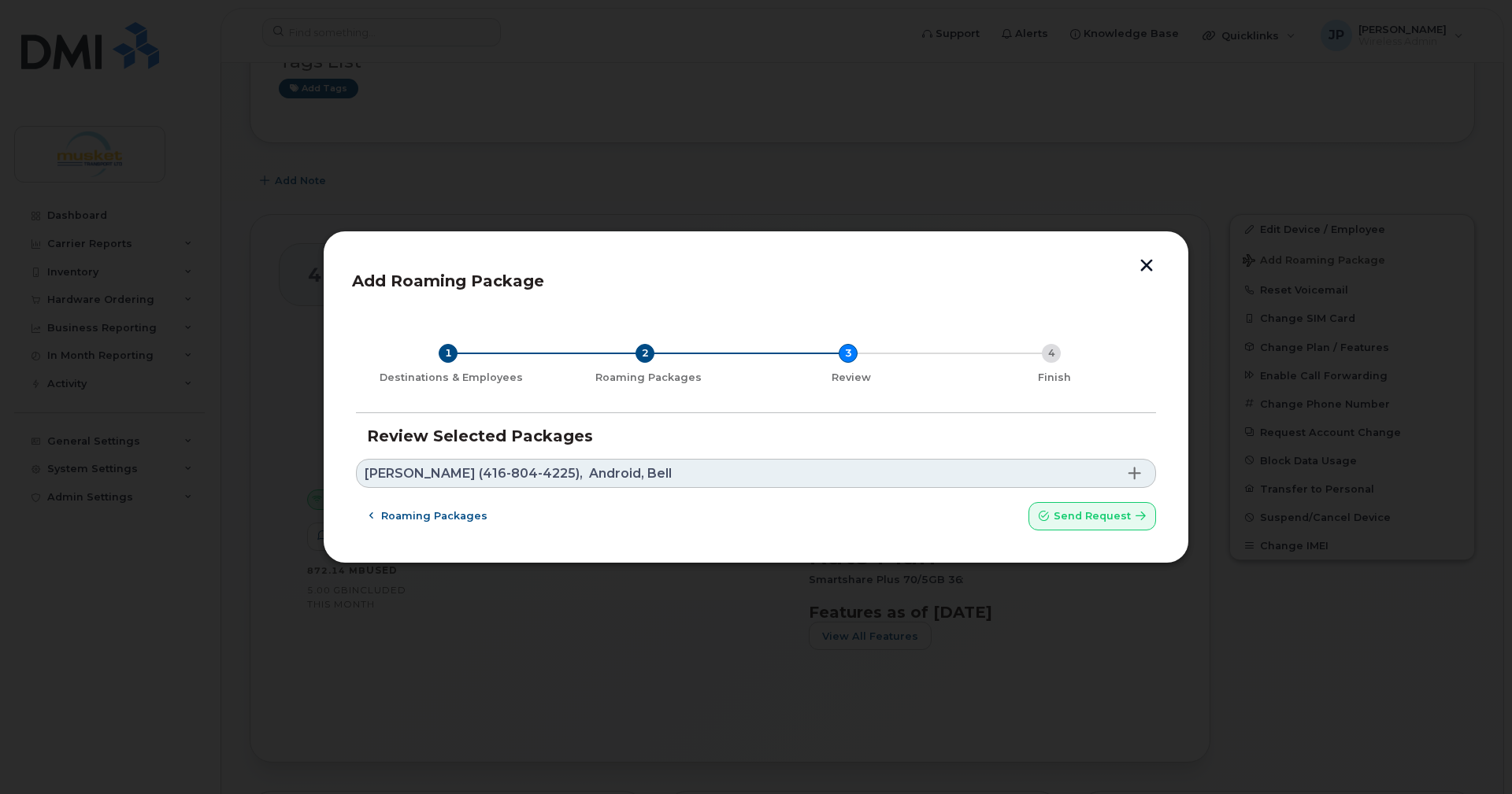
scroll to position [0, 0]
click at [750, 474] on link "[PERSON_NAME] (416-804-4225), Android, Bell" at bounding box center [756, 473] width 800 height 29
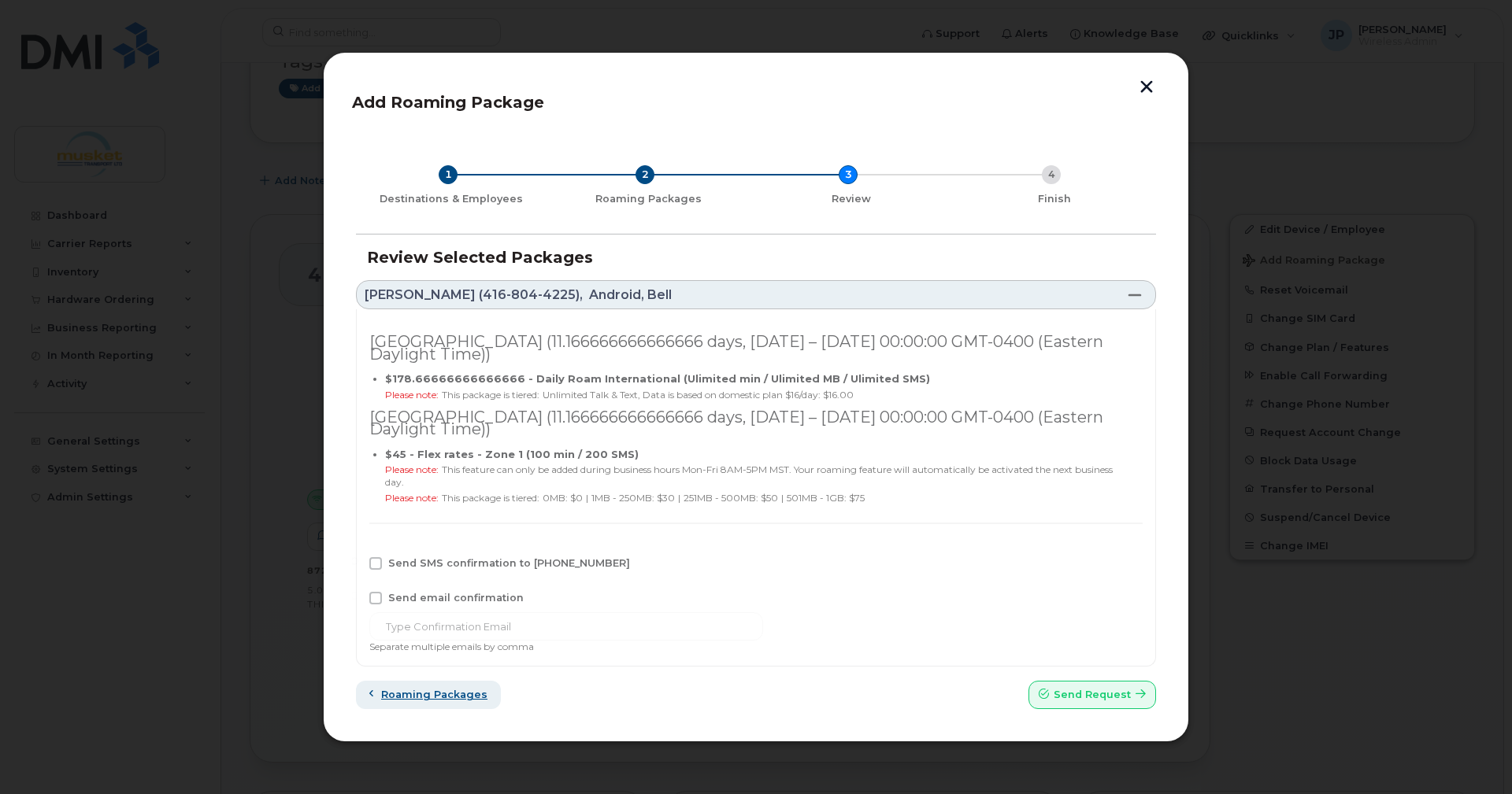
click at [465, 690] on span "Roaming packages" at bounding box center [434, 695] width 106 height 15
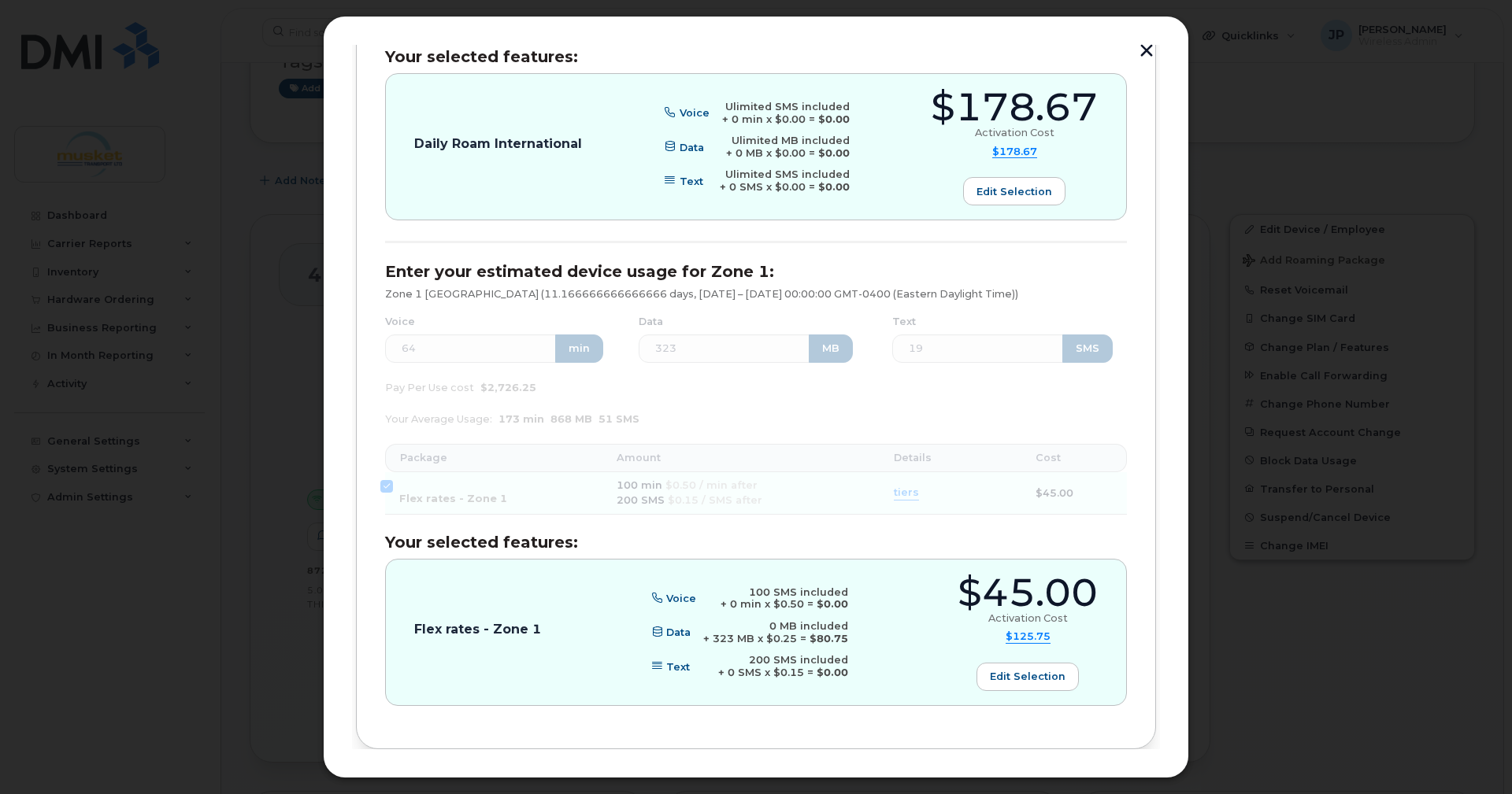
scroll to position [611, 0]
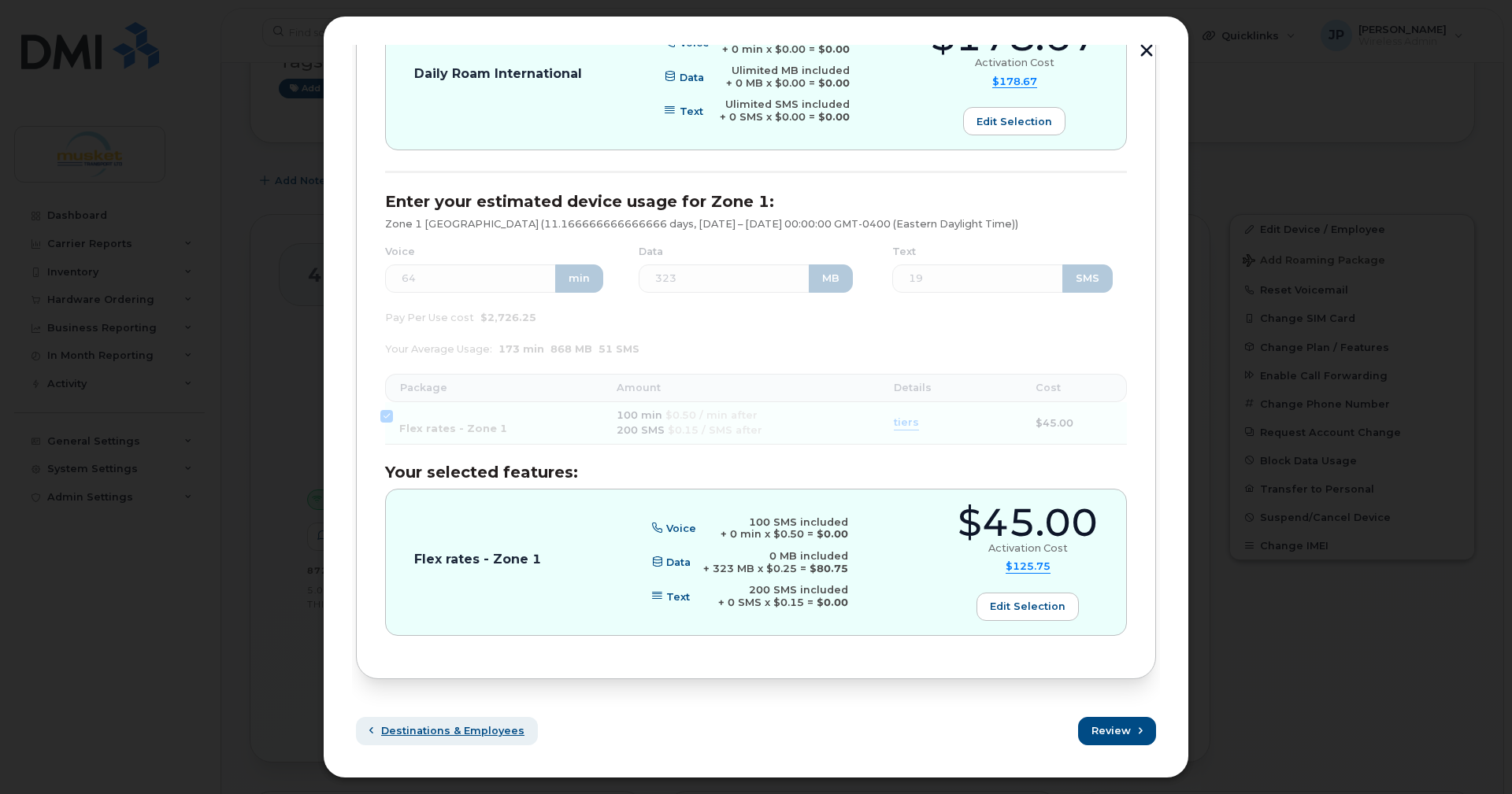
click at [482, 730] on span "Destinations & Employees" at bounding box center [453, 731] width 144 height 15
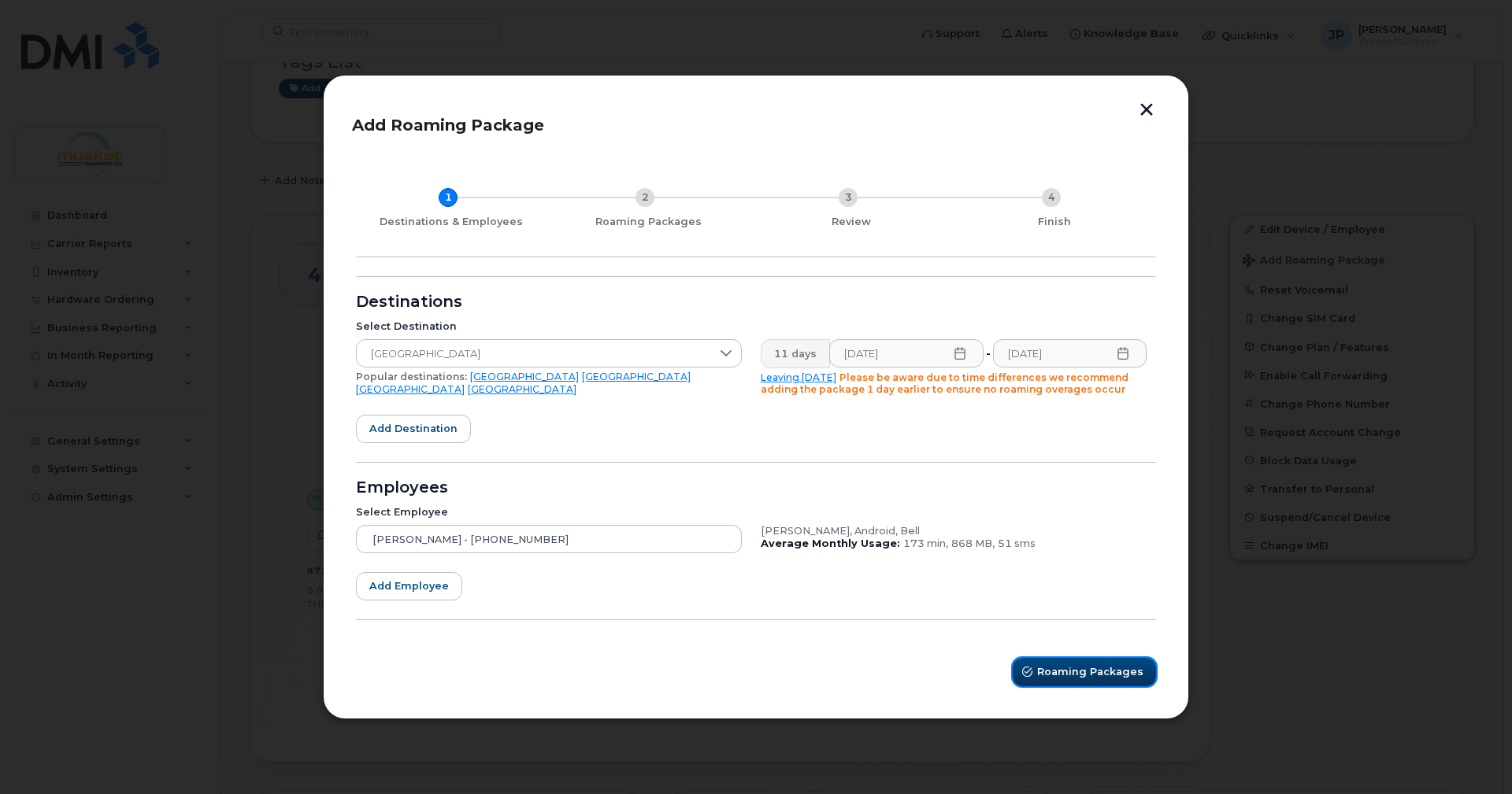
click at [1059, 669] on span "Roaming Packages" at bounding box center [1090, 672] width 106 height 15
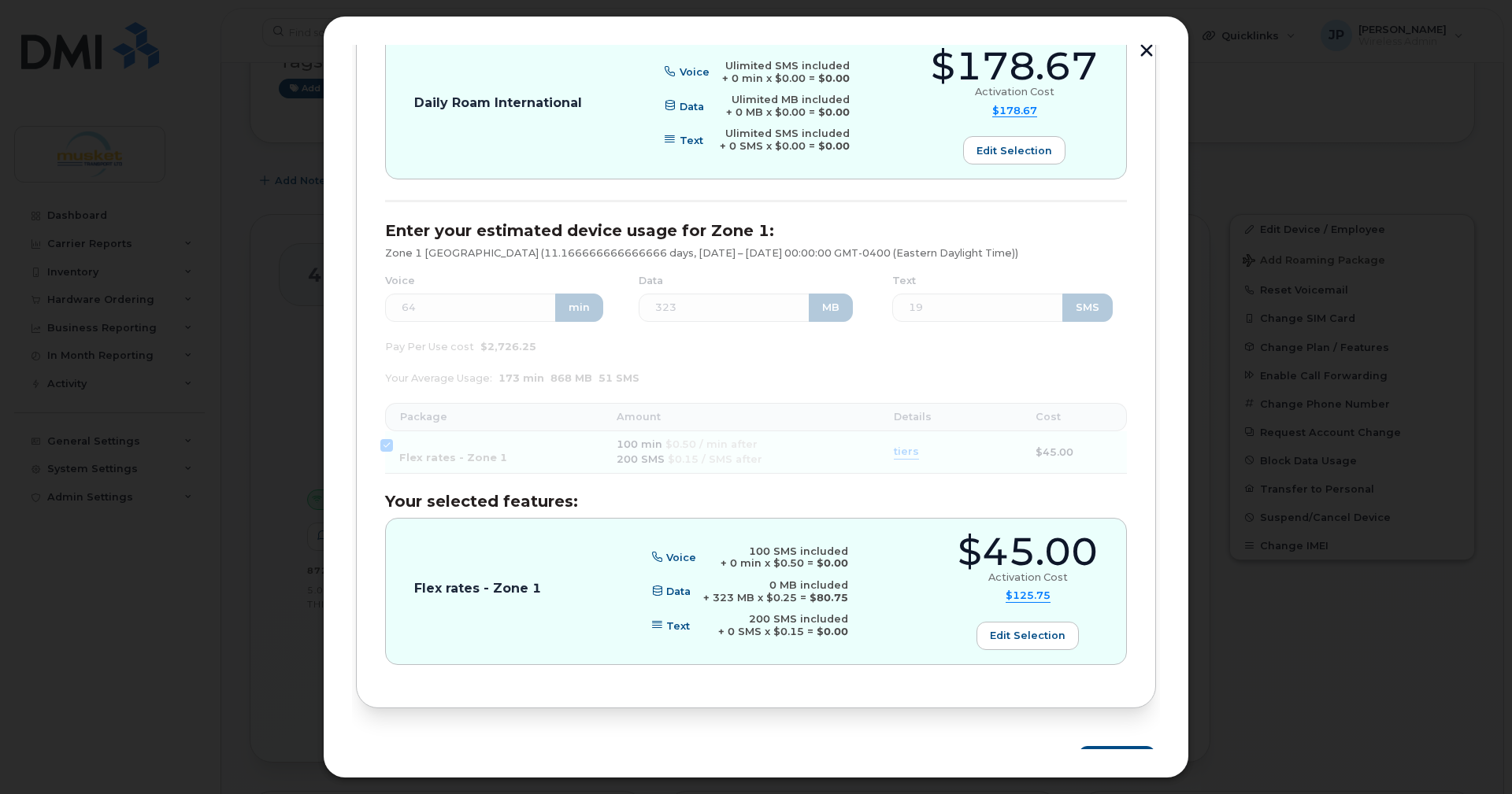
scroll to position [611, 0]
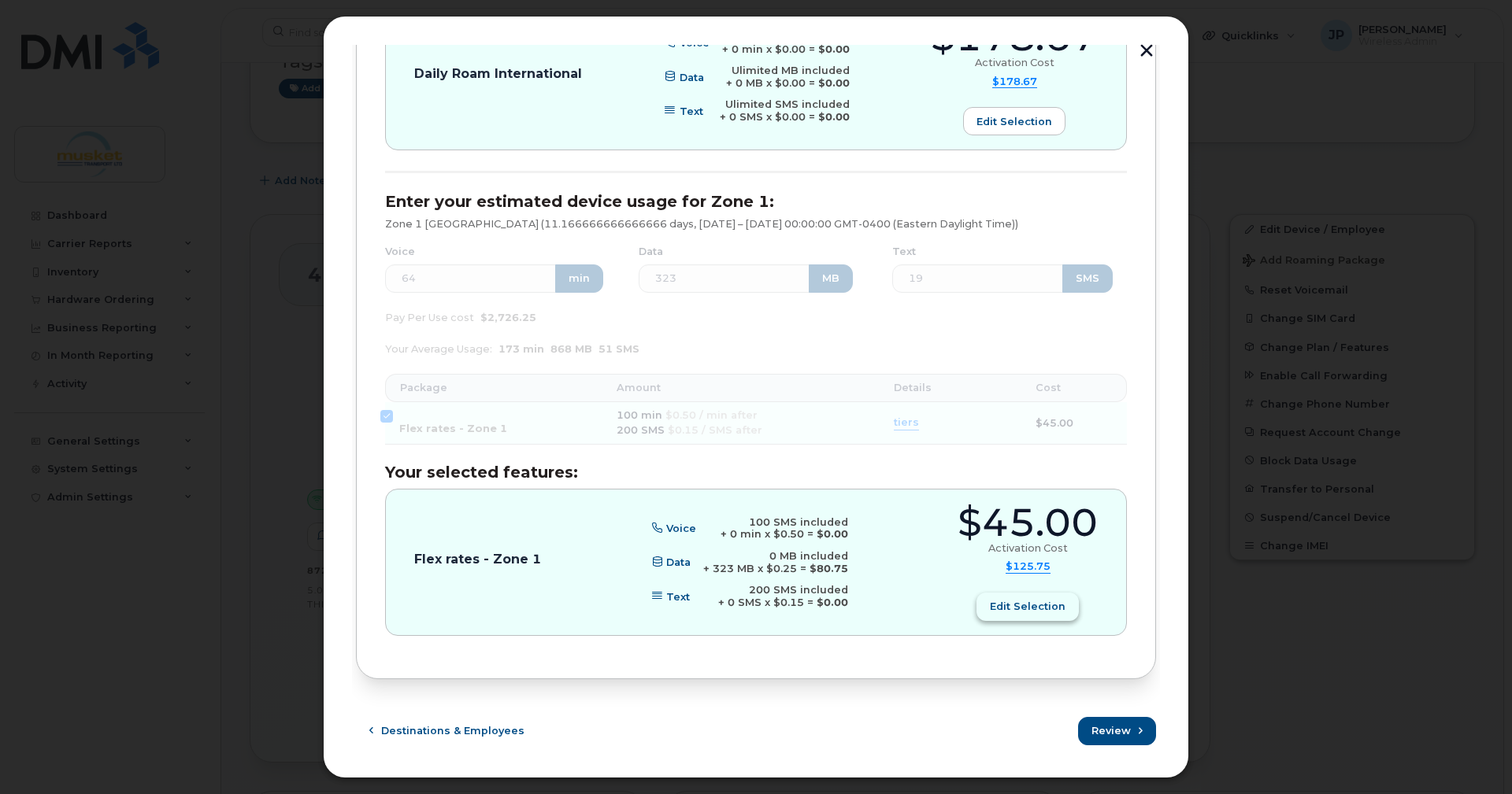
click at [1033, 605] on span "Edit selection" at bounding box center [1027, 607] width 75 height 15
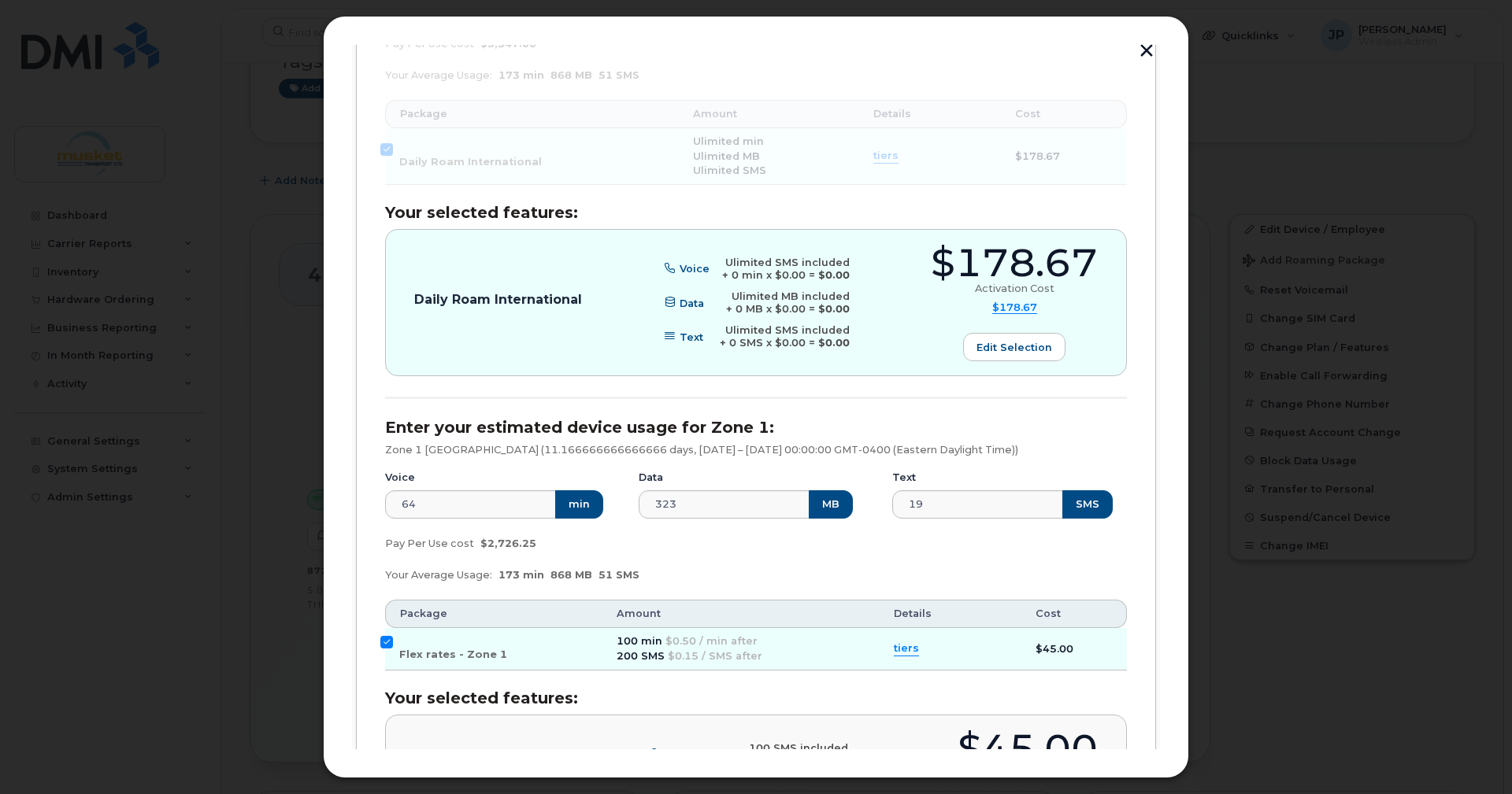
scroll to position [296, 0]
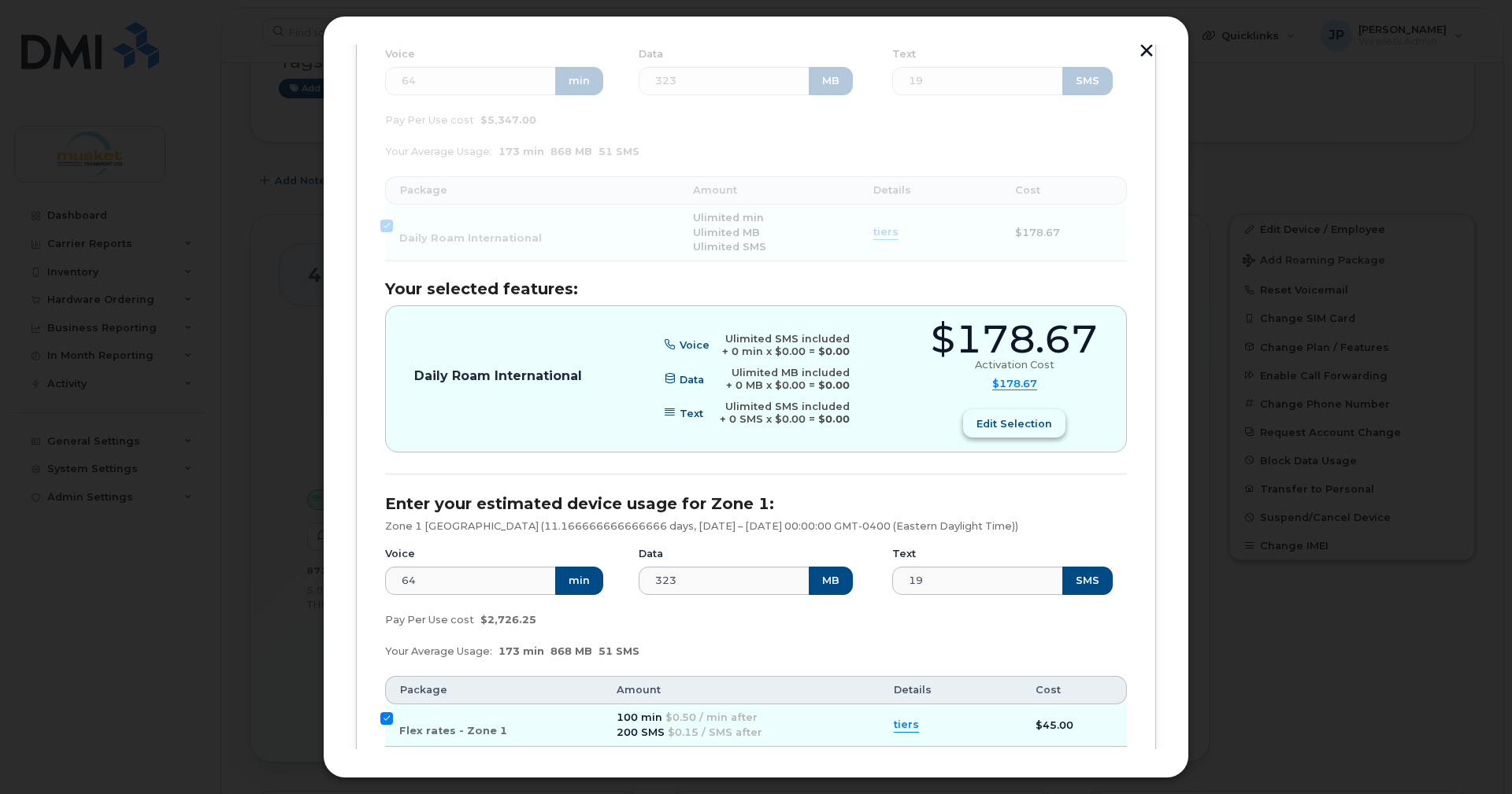
click at [993, 432] on span "Edit selection" at bounding box center [1014, 424] width 75 height 15
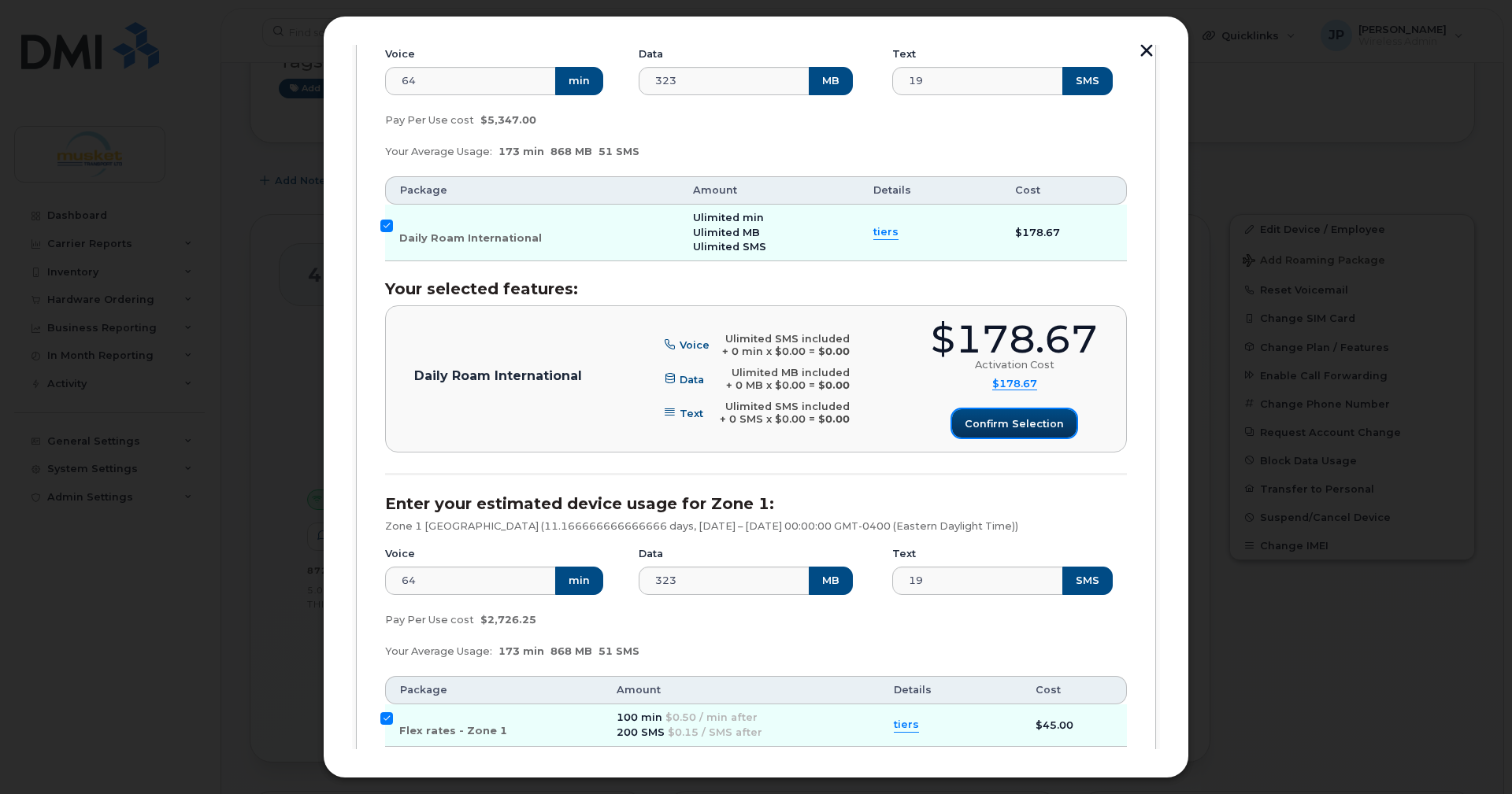
click at [990, 432] on span "Confirm selection" at bounding box center [1014, 424] width 99 height 15
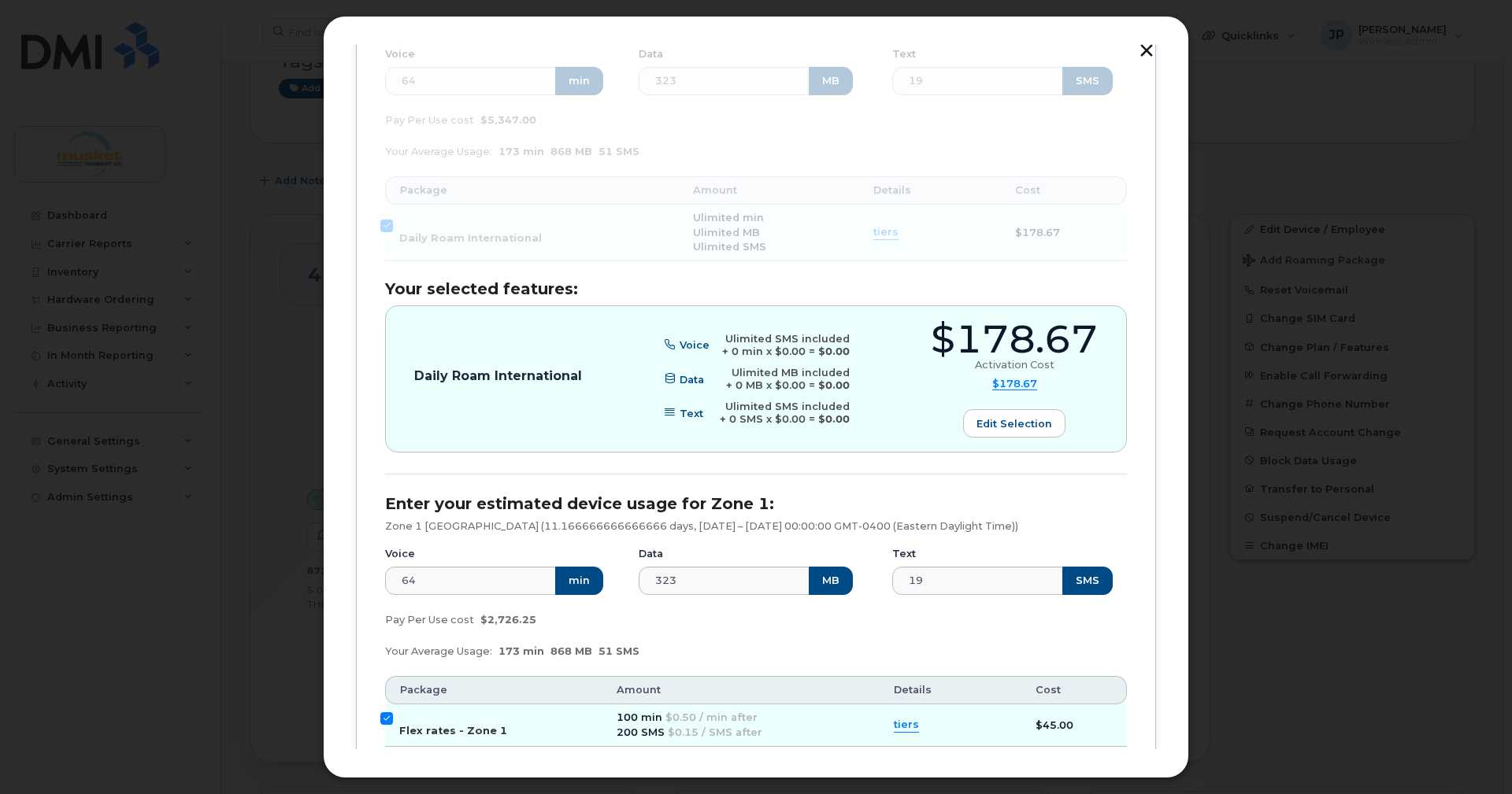
click at [387, 725] on input "Flex rates - Zone 1" at bounding box center [386, 719] width 13 height 13
checkbox input "false"
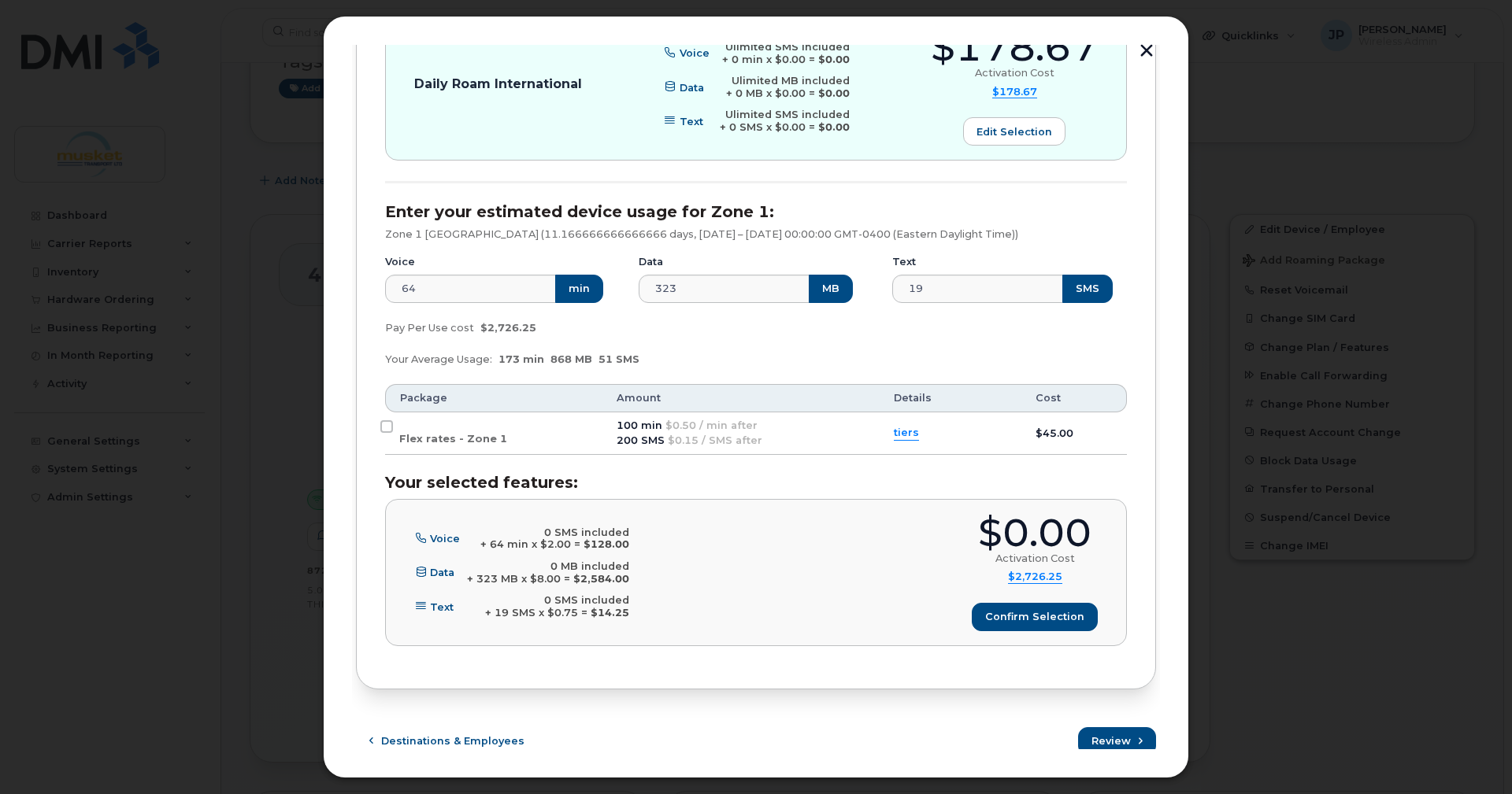
scroll to position [611, 0]
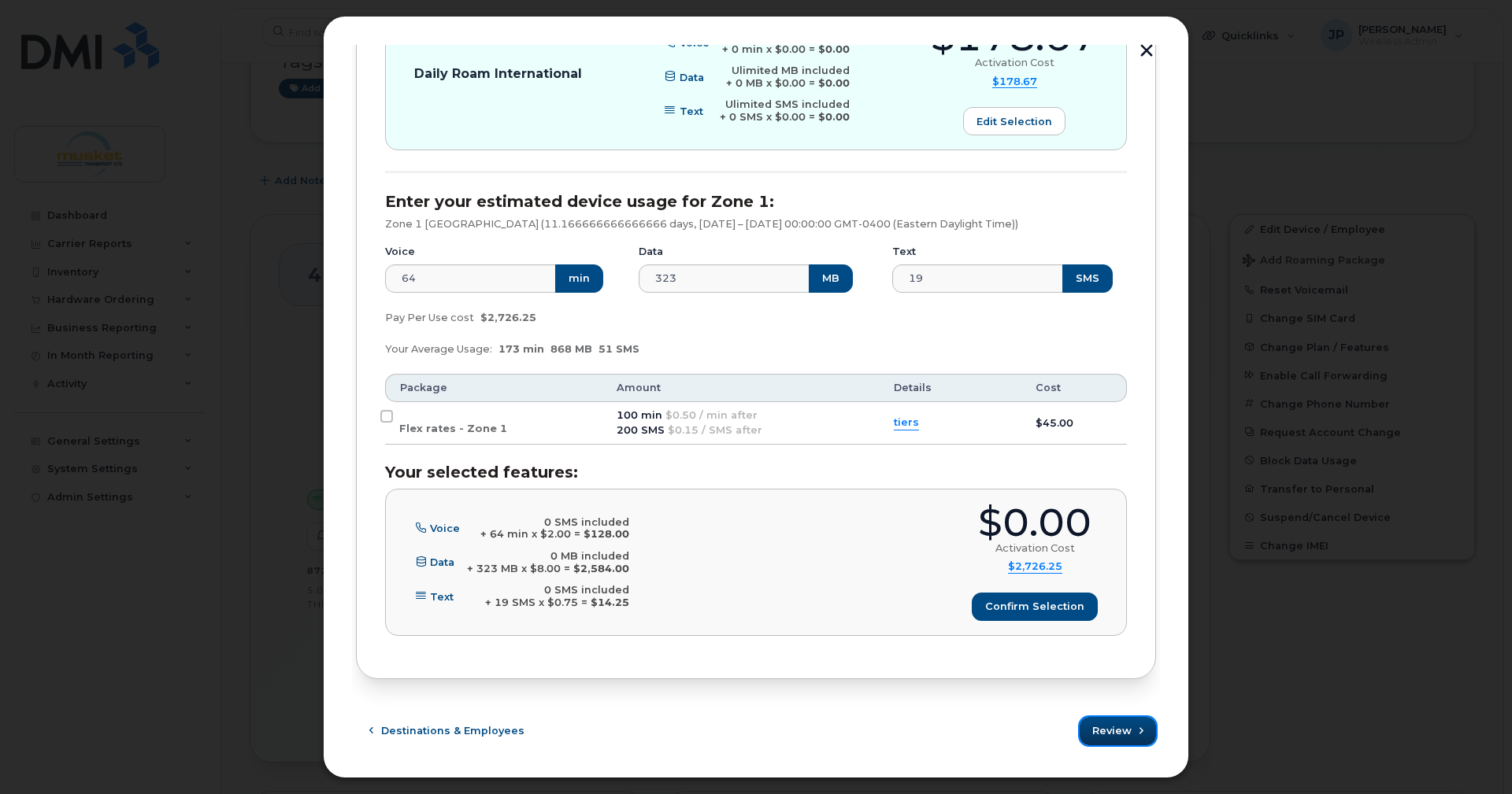
click at [1136, 728] on icon "submit" at bounding box center [1141, 732] width 10 height 10
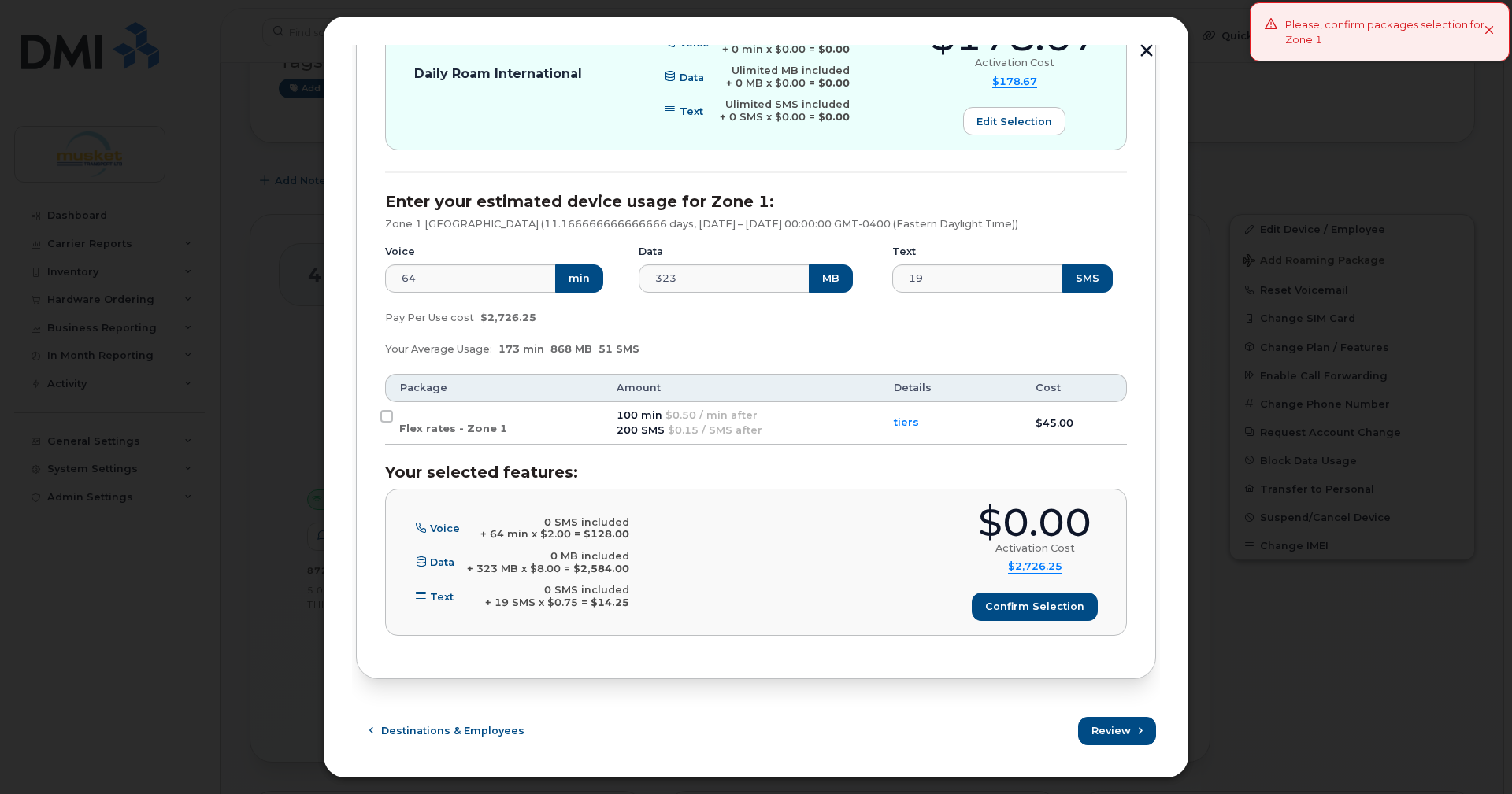
drag, startPoint x: 1491, startPoint y: 27, endPoint x: 1141, endPoint y: 184, distance: 383.6
click at [1489, 26] on icon at bounding box center [1489, 31] width 10 height 10
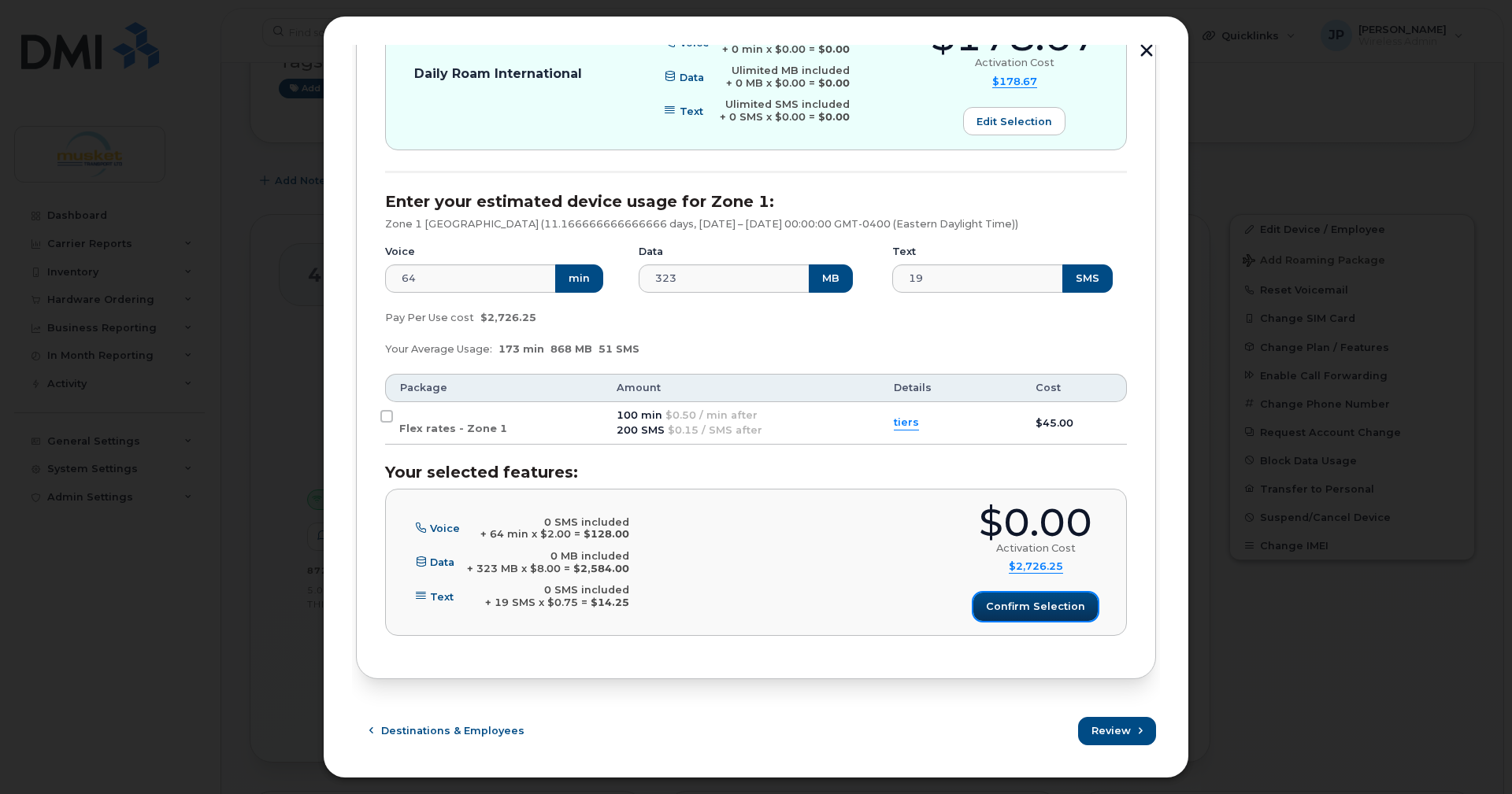
click at [1003, 611] on span "Confirm selection" at bounding box center [1035, 607] width 99 height 15
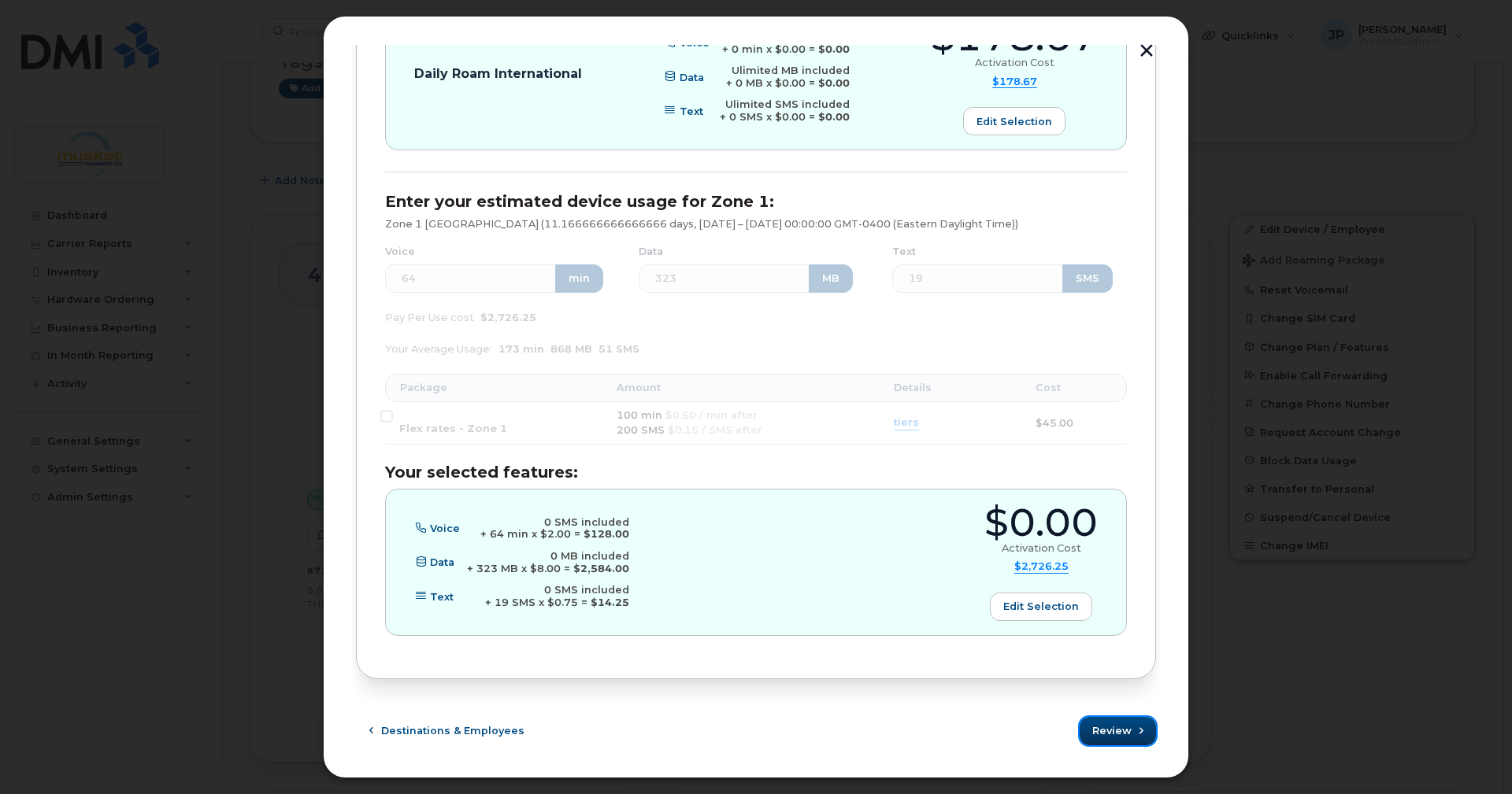
click at [1115, 733] on span "Review" at bounding box center [1112, 731] width 39 height 15
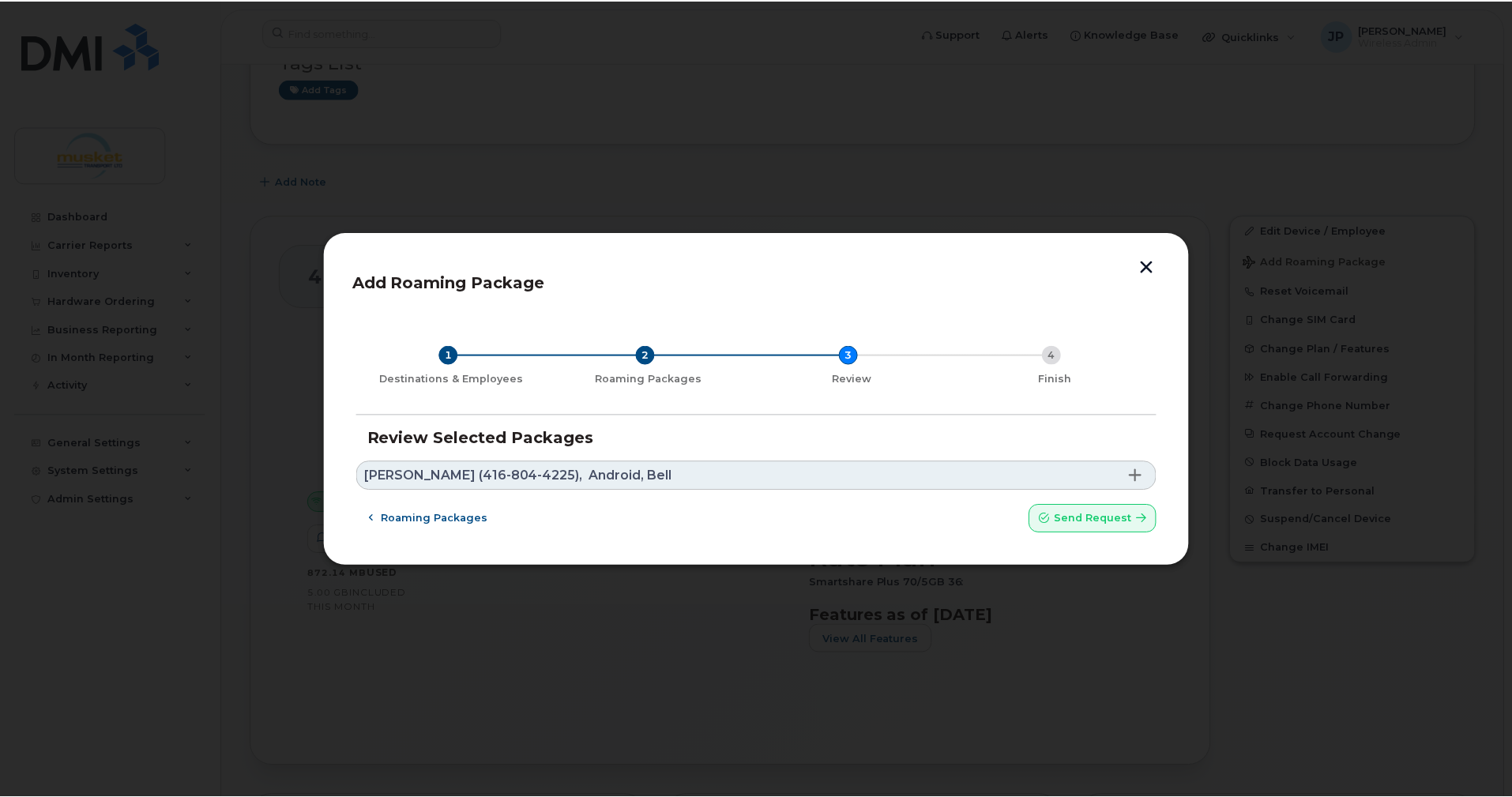
scroll to position [0, 0]
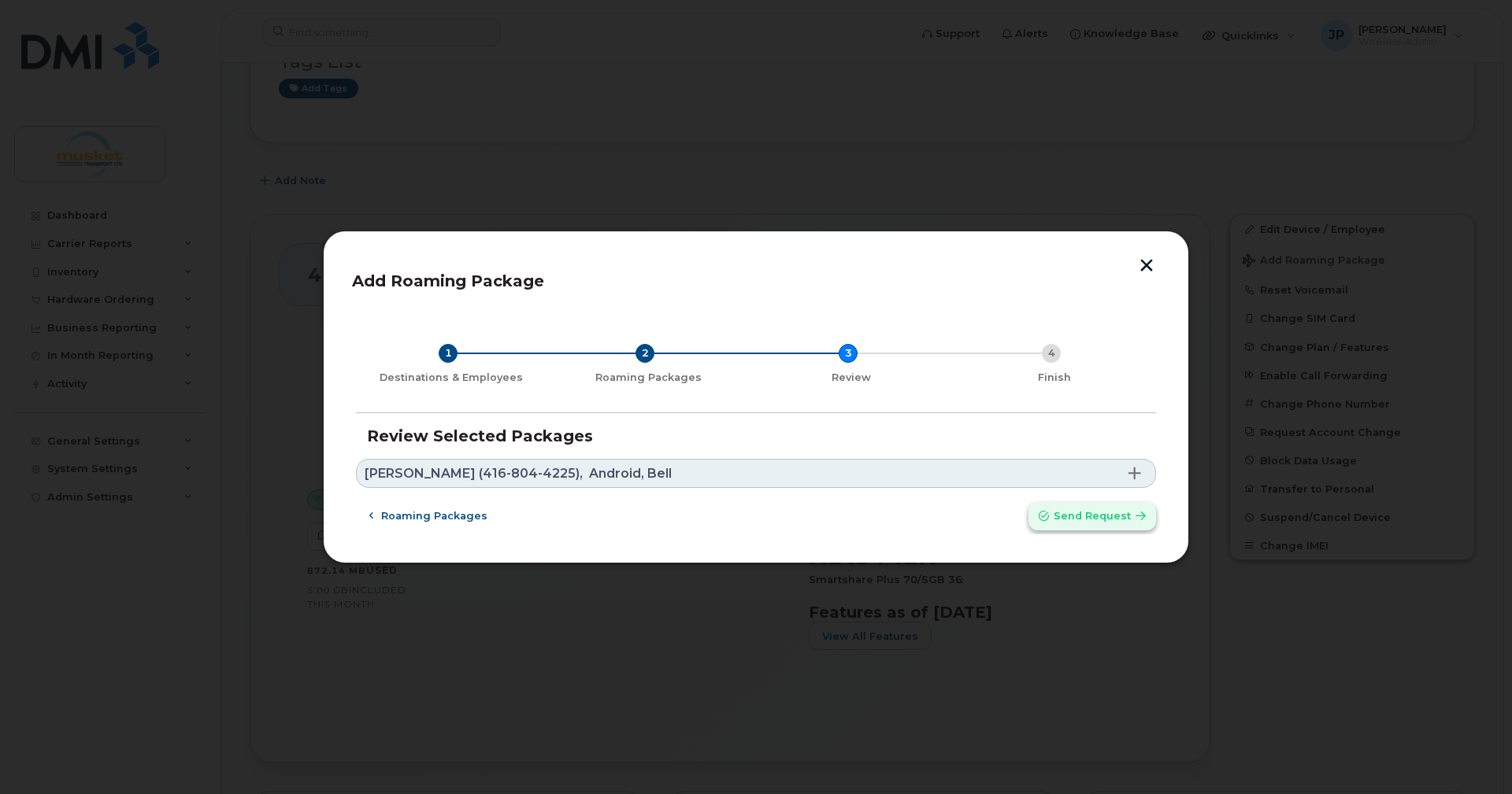
click at [1121, 516] on span "Send request" at bounding box center [1091, 516] width 77 height 15
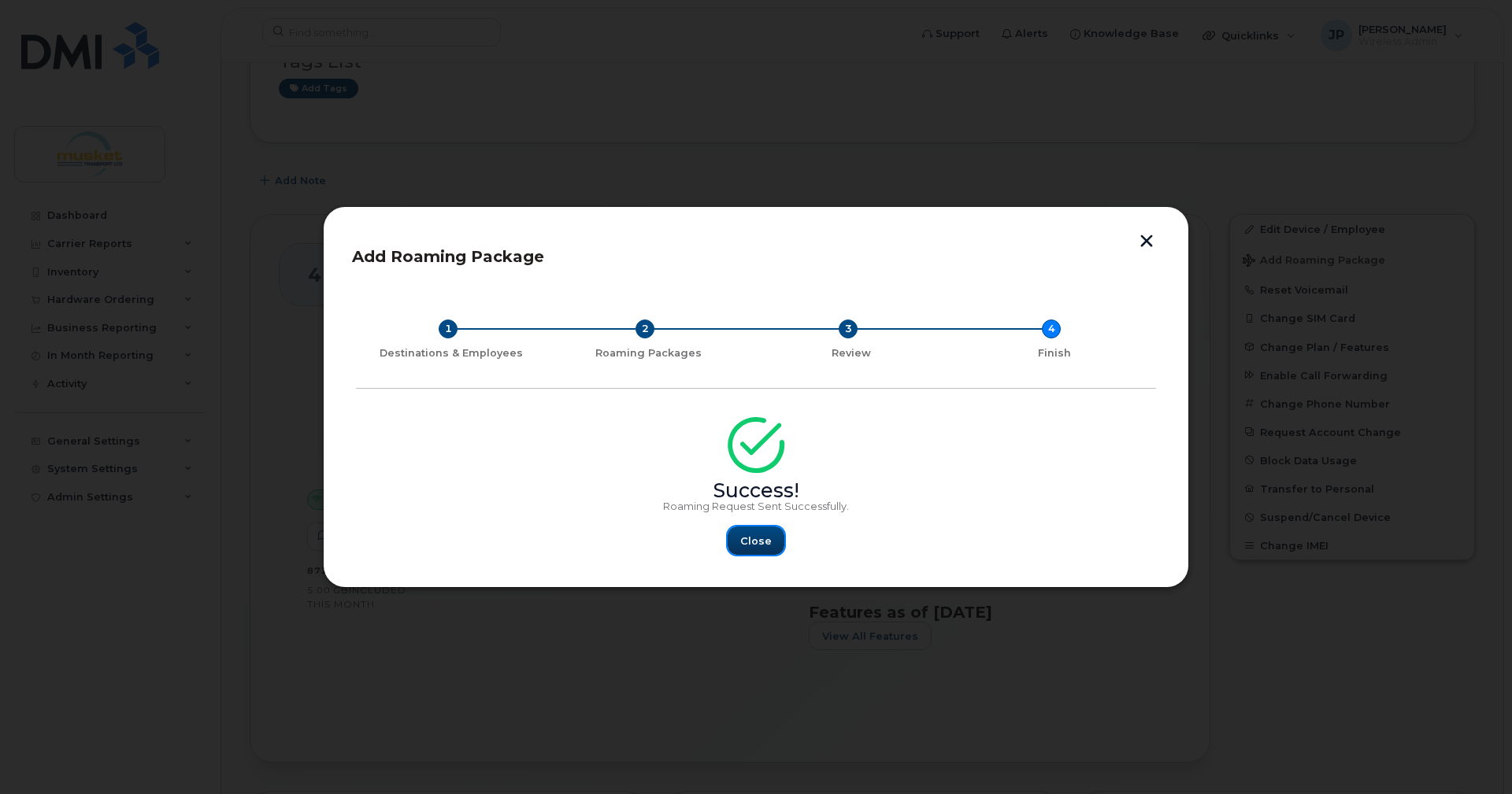
click at [752, 543] on span "Close" at bounding box center [756, 542] width 32 height 15
